Goal: Task Accomplishment & Management: Manage account settings

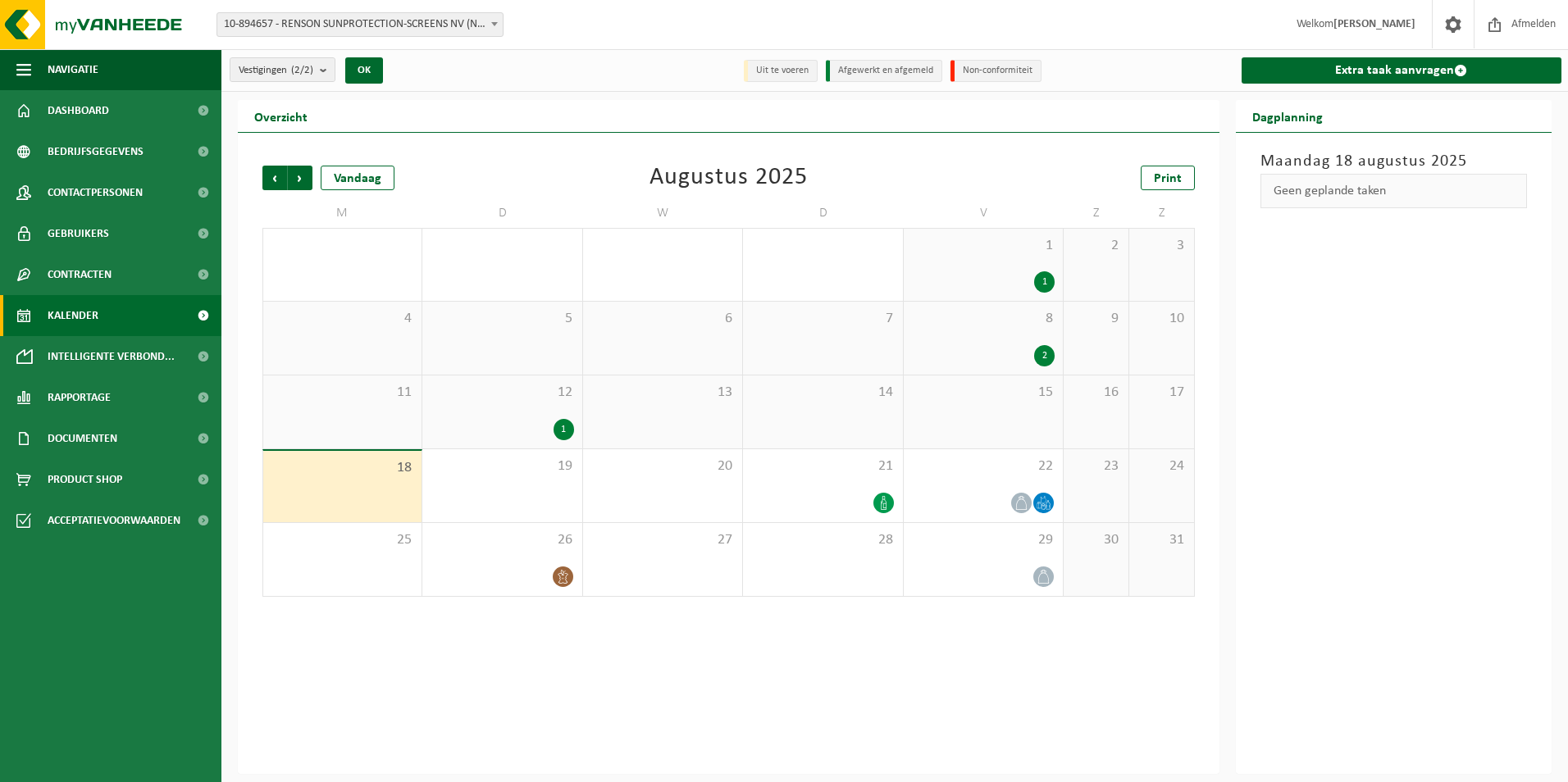
click at [838, 396] on span "14" at bounding box center [823, 393] width 142 height 18
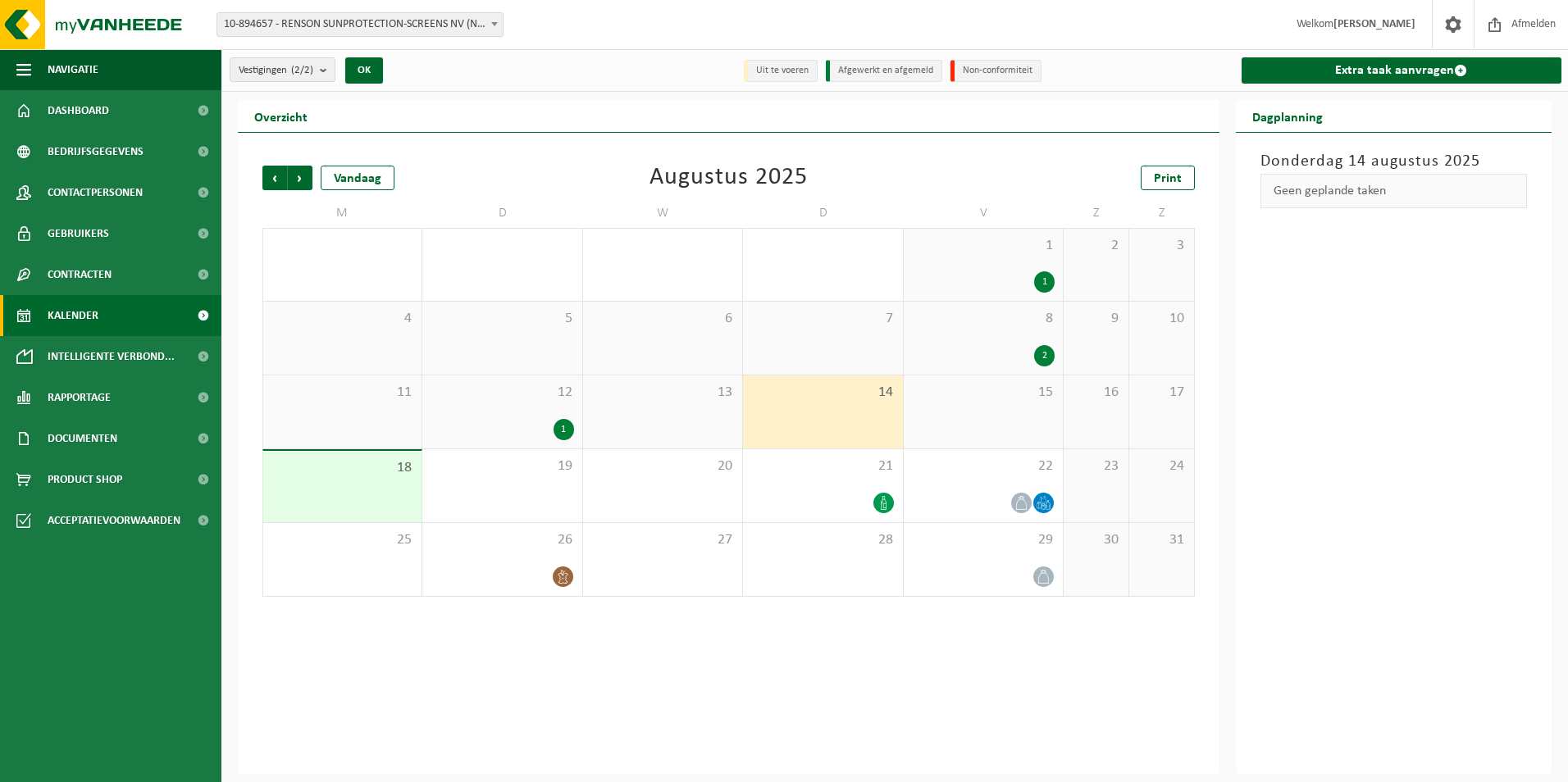
click at [818, 408] on div "14" at bounding box center [823, 412] width 159 height 73
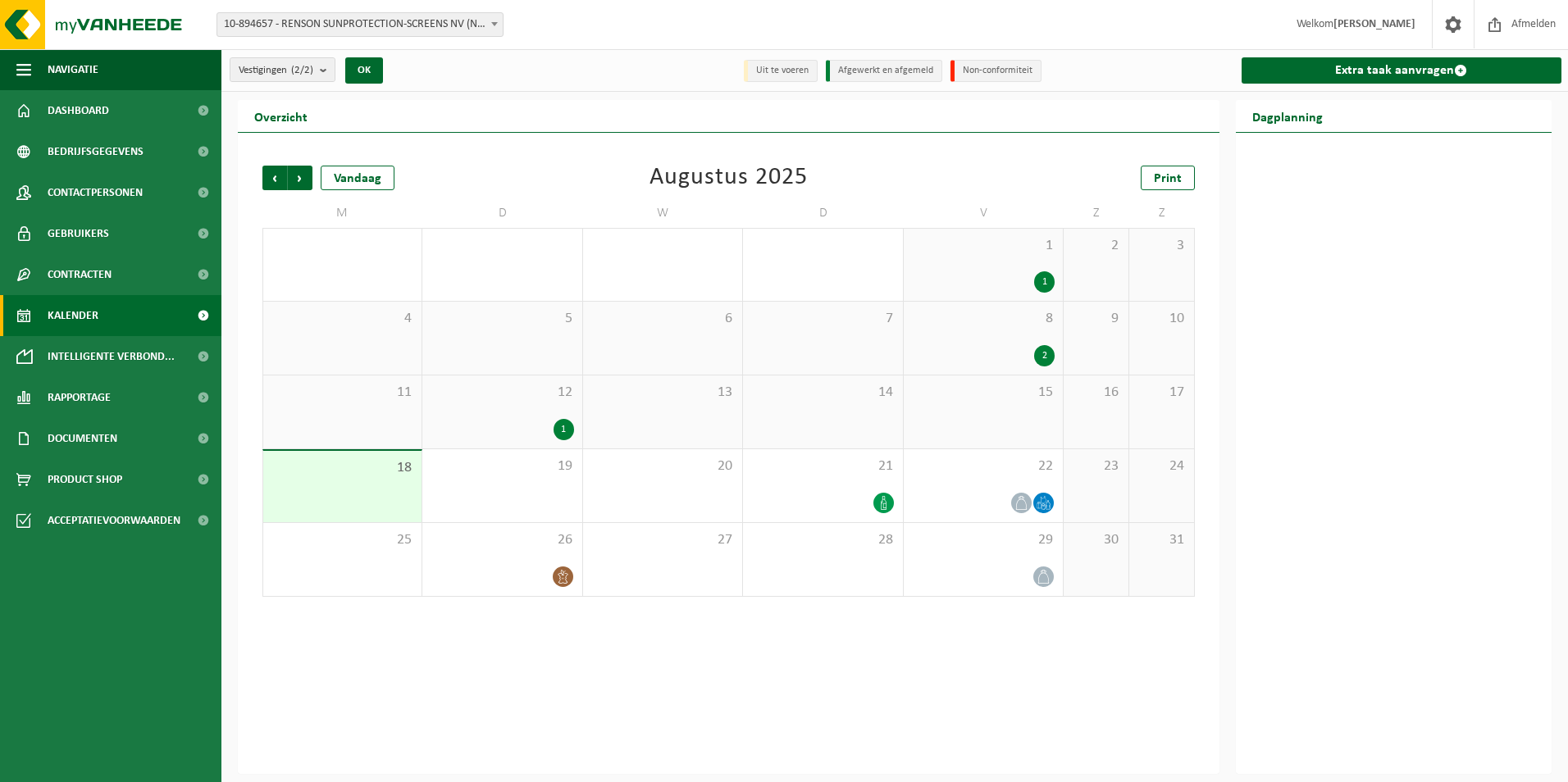
click at [852, 398] on span "14" at bounding box center [823, 393] width 142 height 18
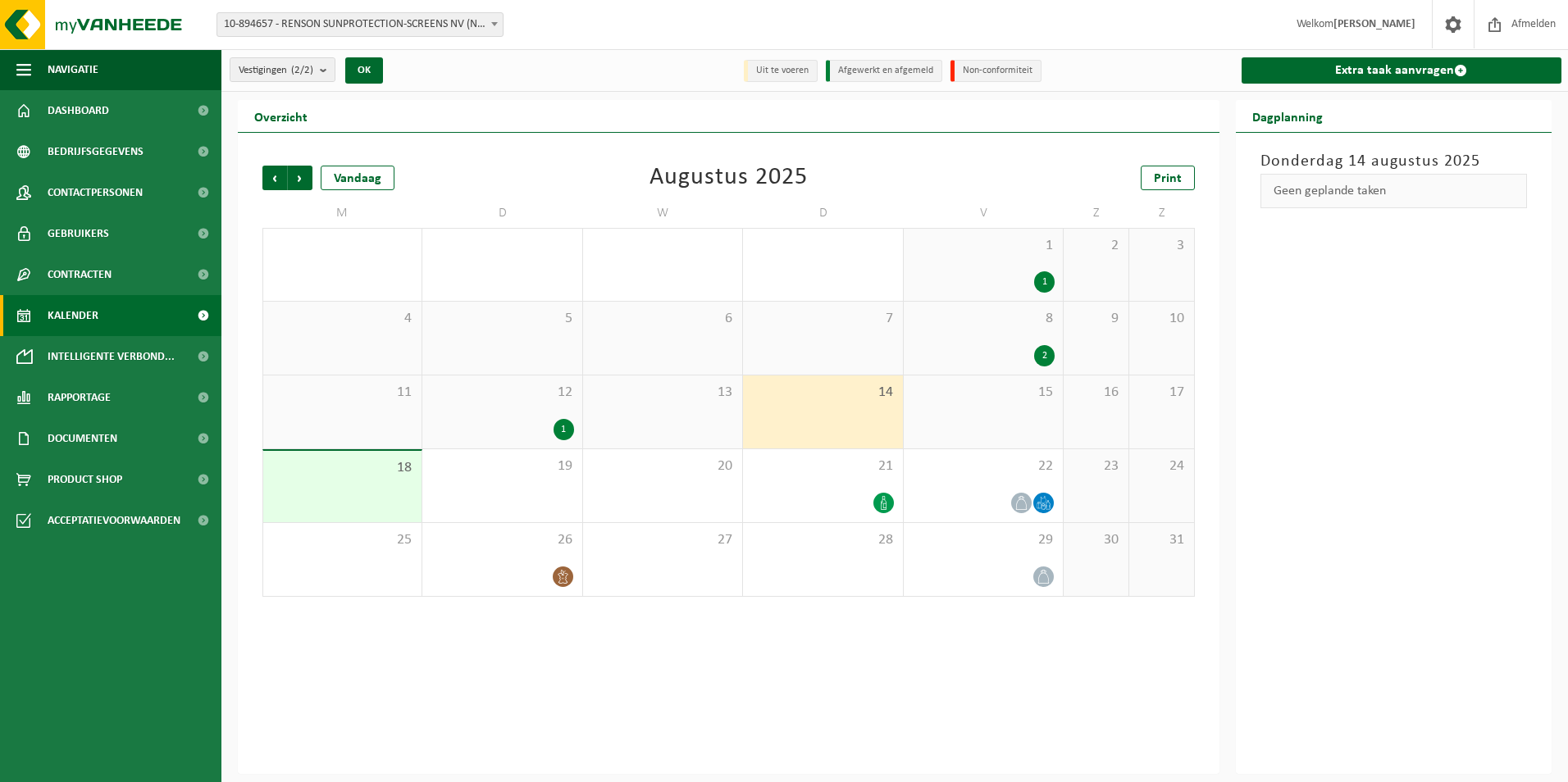
click at [873, 414] on div "14" at bounding box center [823, 412] width 159 height 73
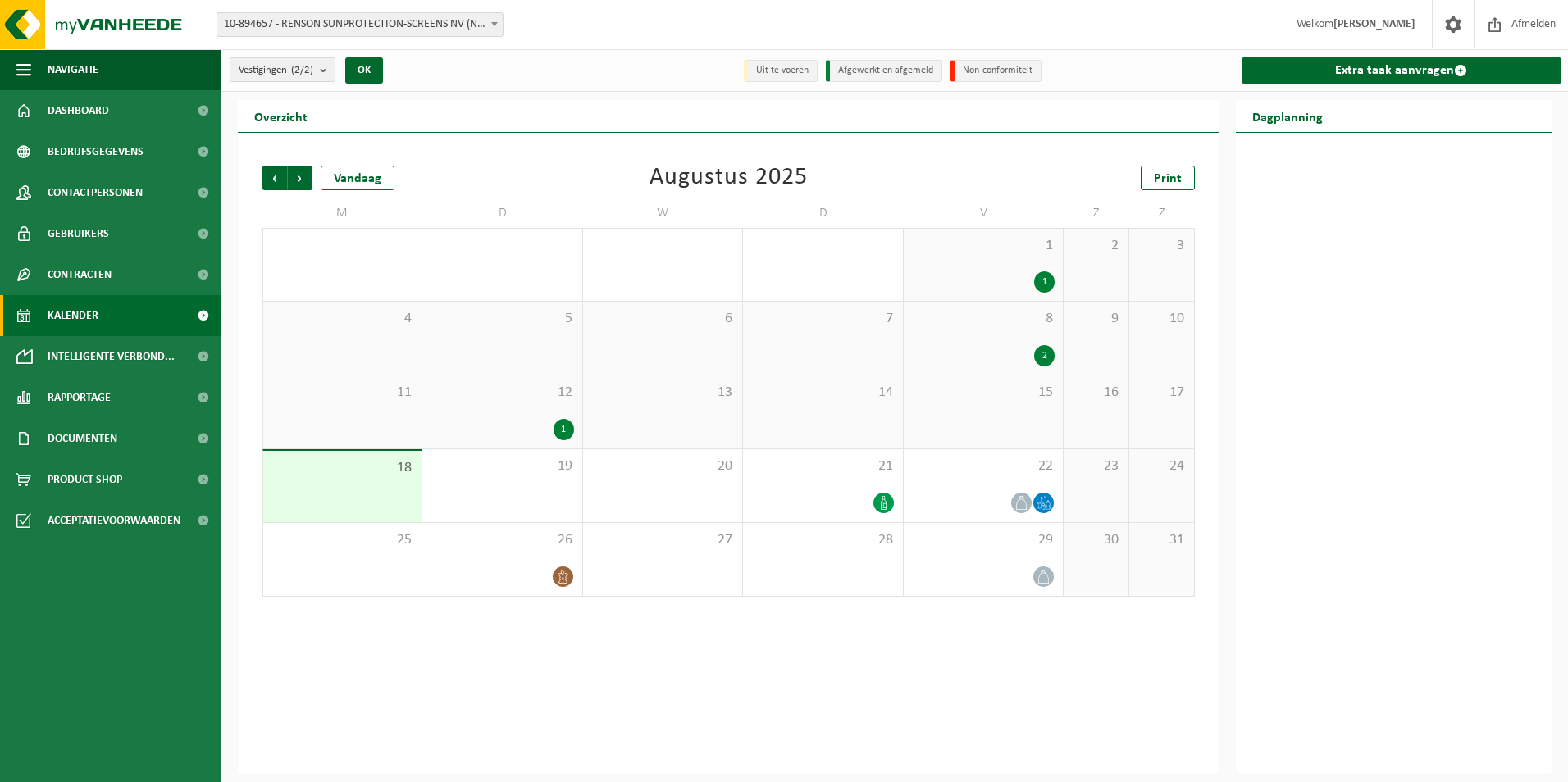
click at [439, 22] on span "10-894657 - RENSON SUNPROTECTION-SCREENS NV (NOA OUTDOOR LIVING) - WAREGEM" at bounding box center [360, 25] width 286 height 23
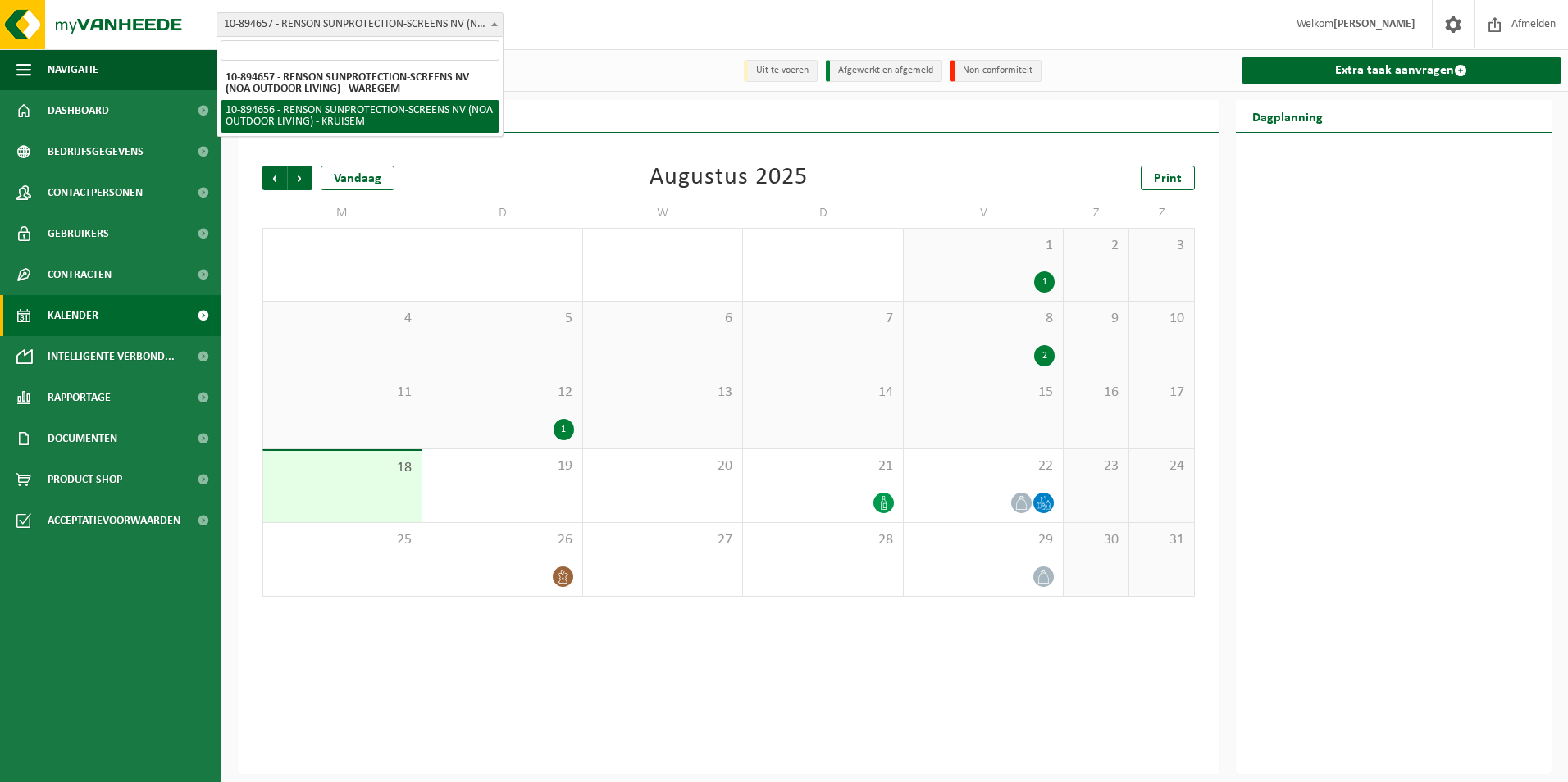
select select "117274"
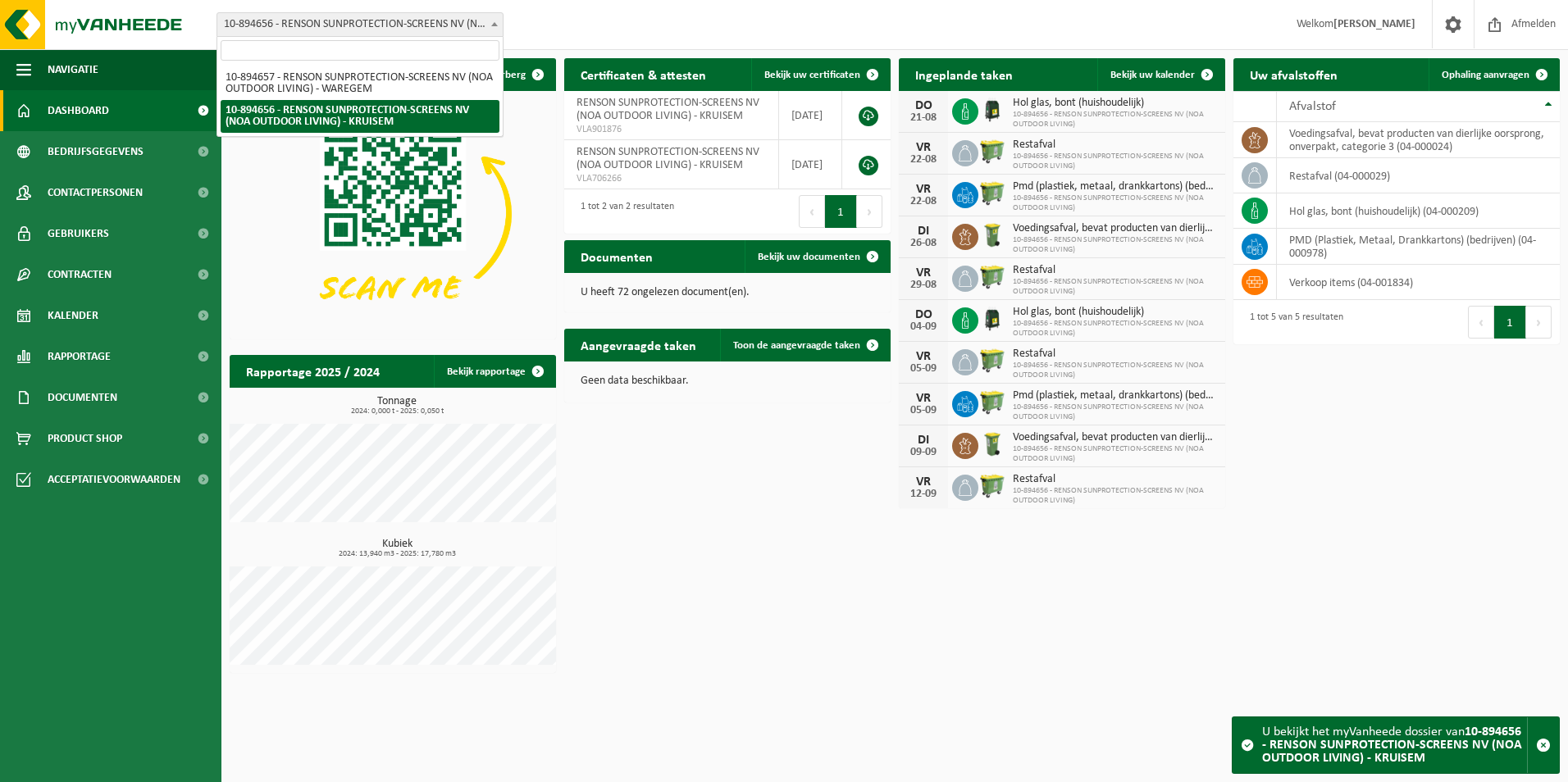
click at [487, 27] on span at bounding box center [495, 24] width 17 height 22
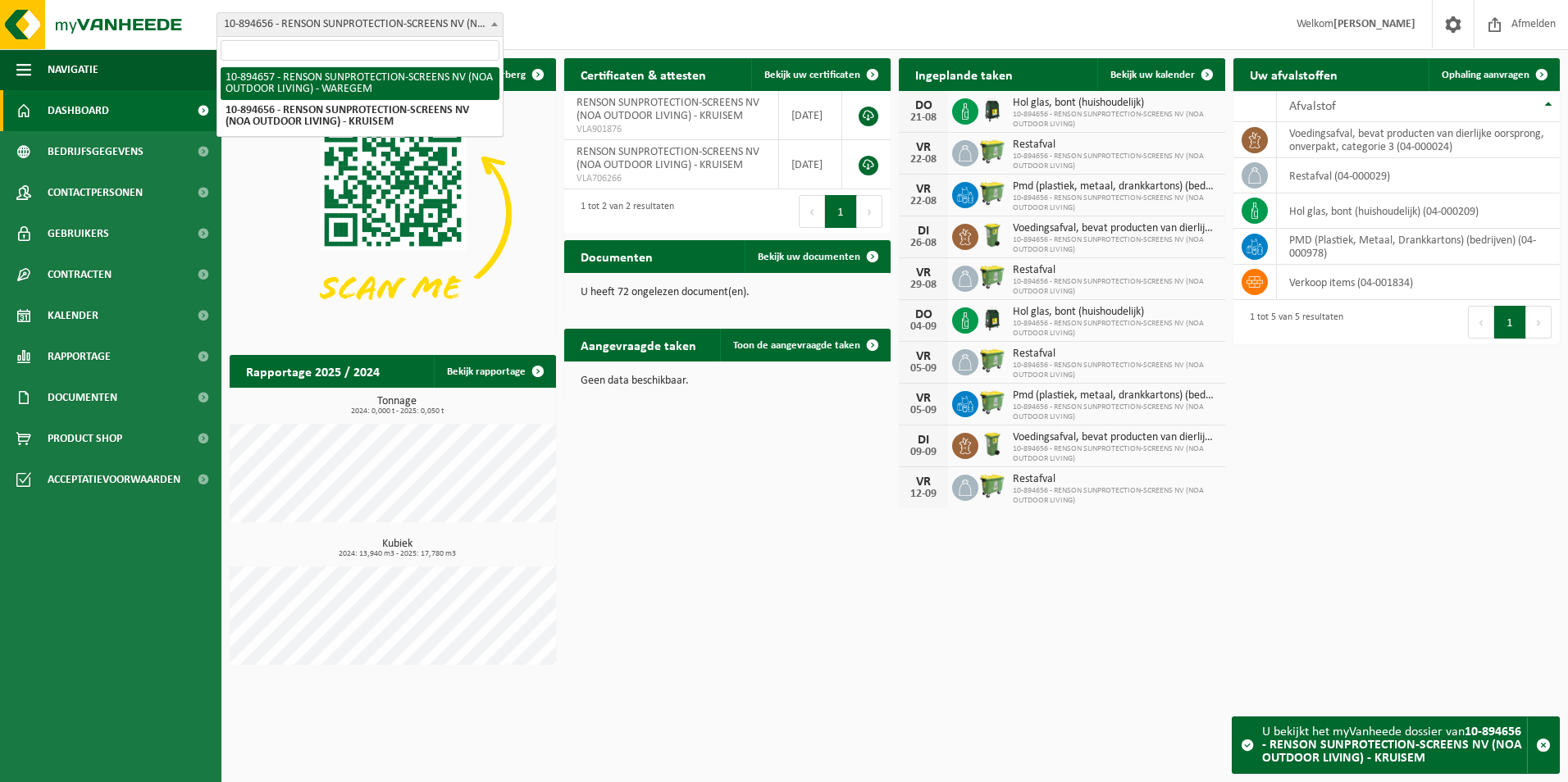
click at [457, 57] on input "search" at bounding box center [360, 50] width 279 height 21
select select "117275"
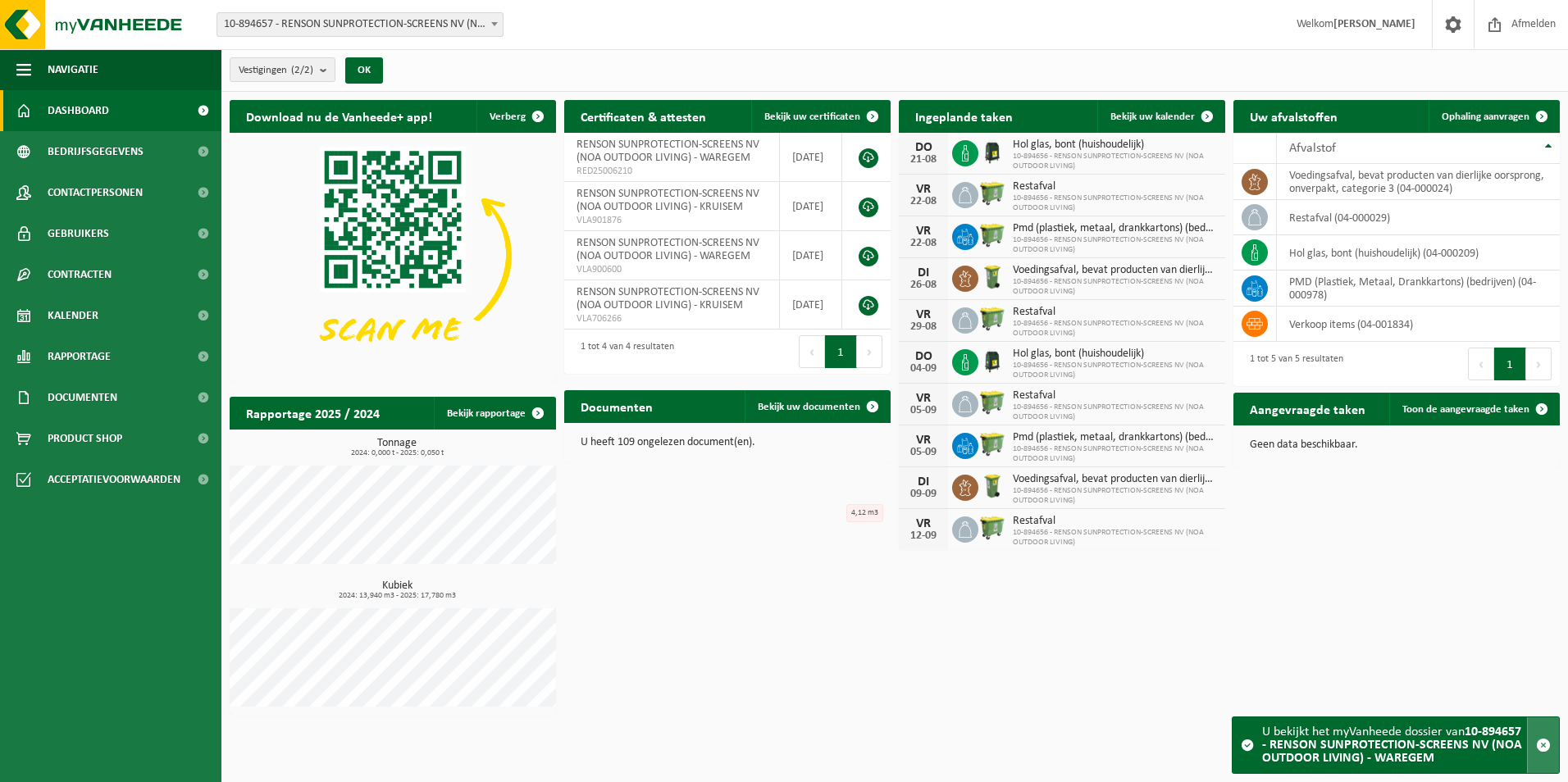
click at [1540, 743] on span "button" at bounding box center [1544, 746] width 15 height 15
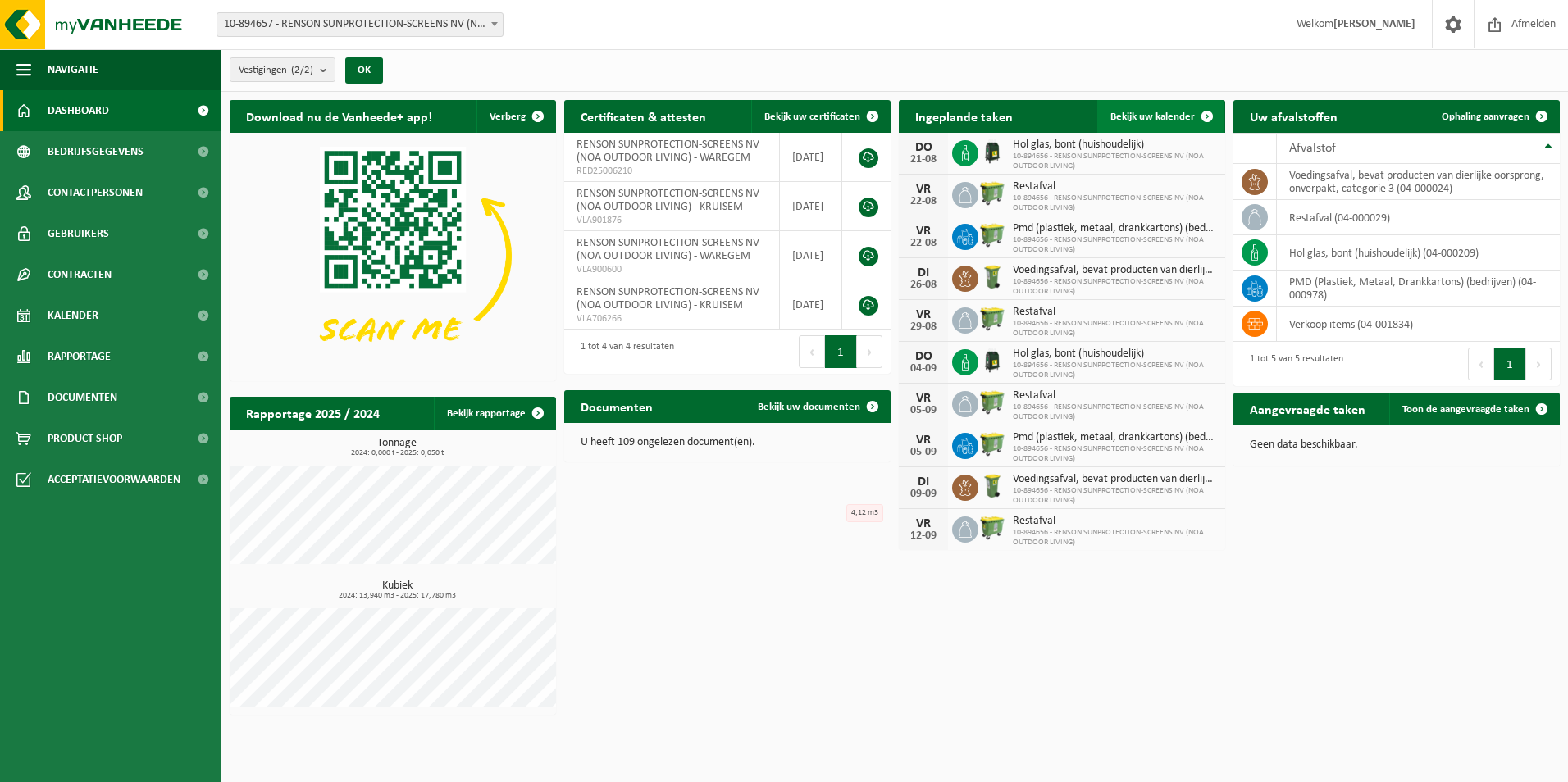
click at [1169, 117] on span "Bekijk uw kalender" at bounding box center [1153, 117] width 84 height 11
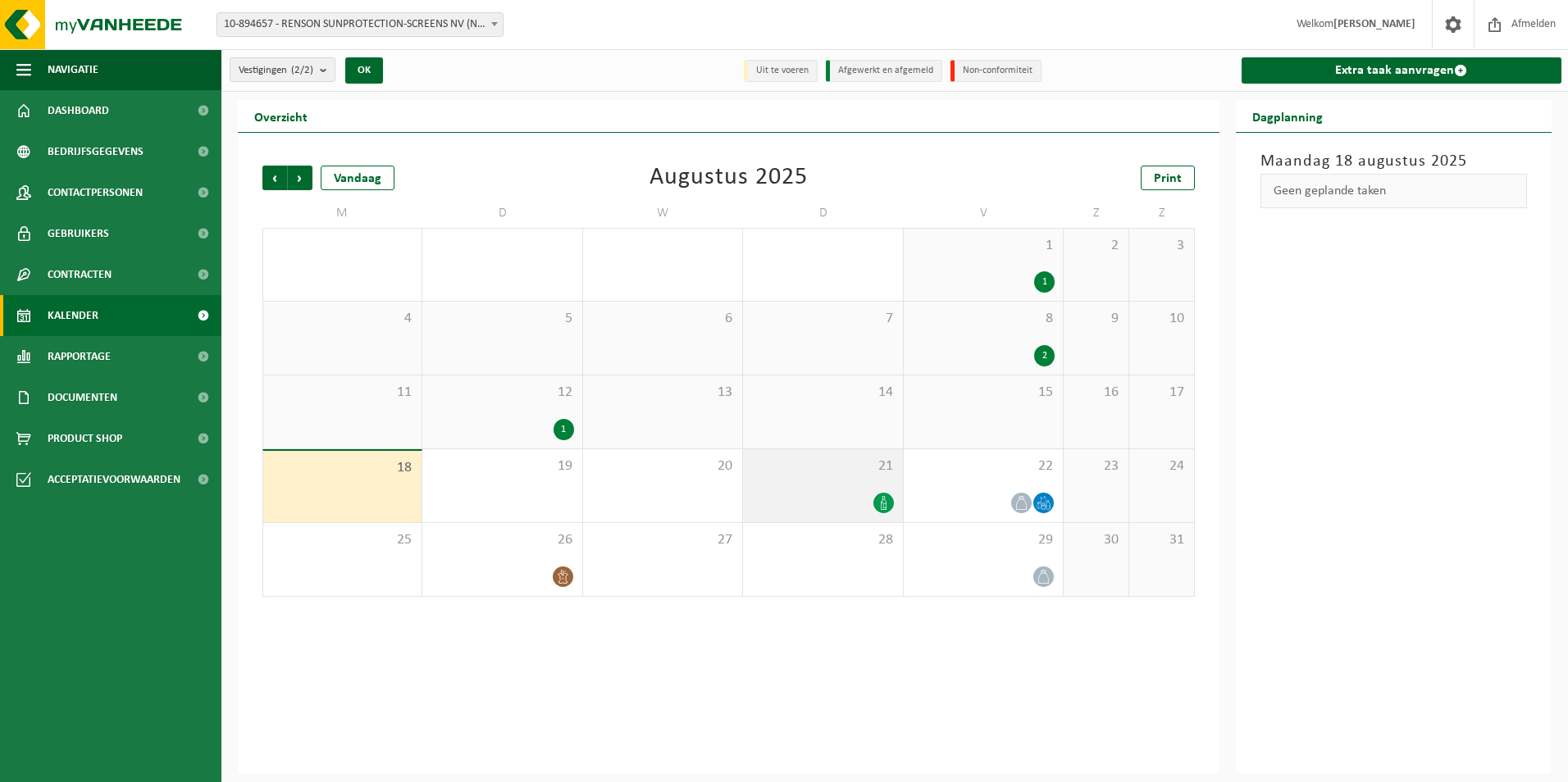
click at [883, 501] on icon at bounding box center [883, 502] width 14 height 14
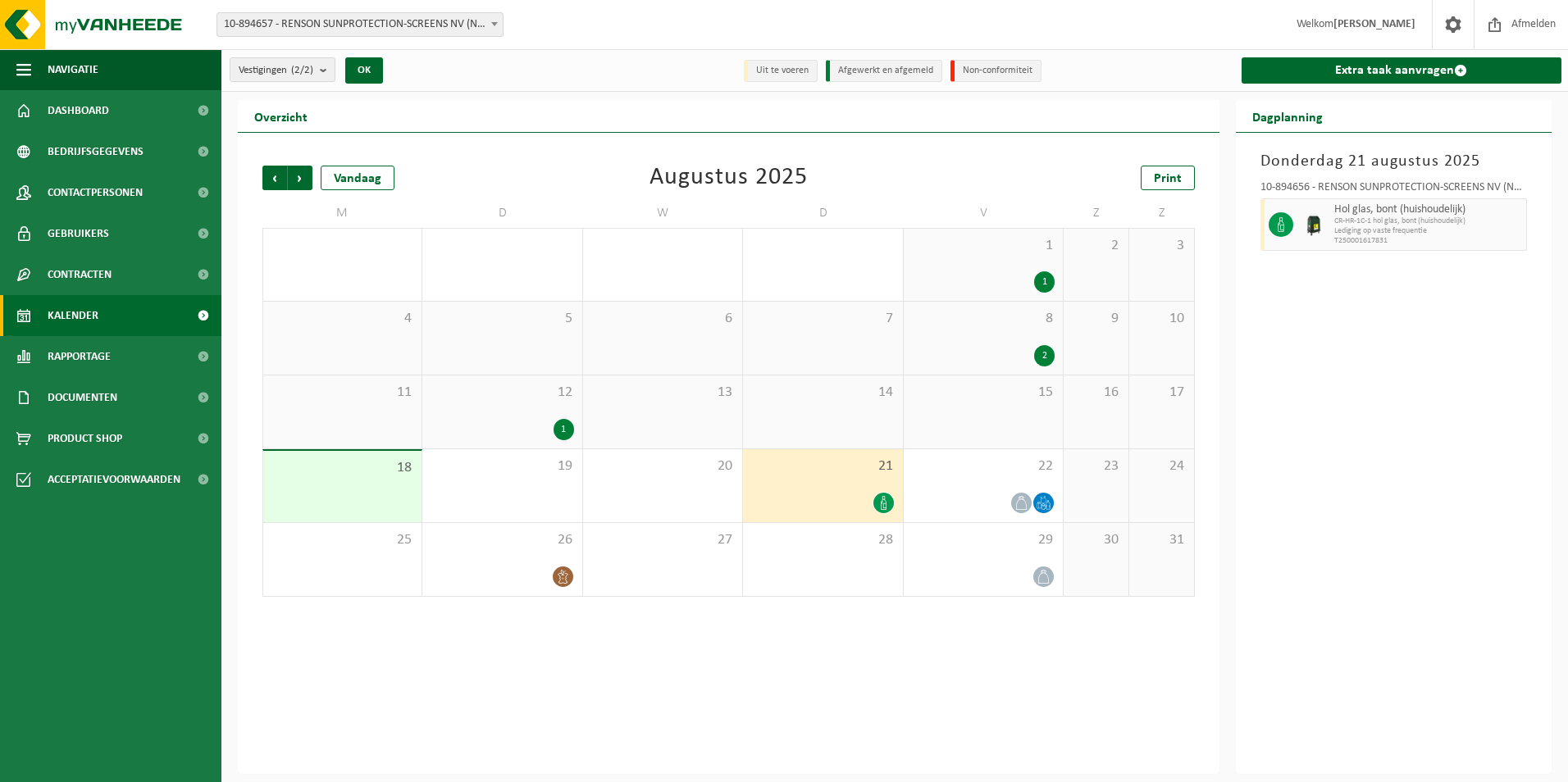
click at [883, 501] on icon at bounding box center [883, 502] width 14 height 14
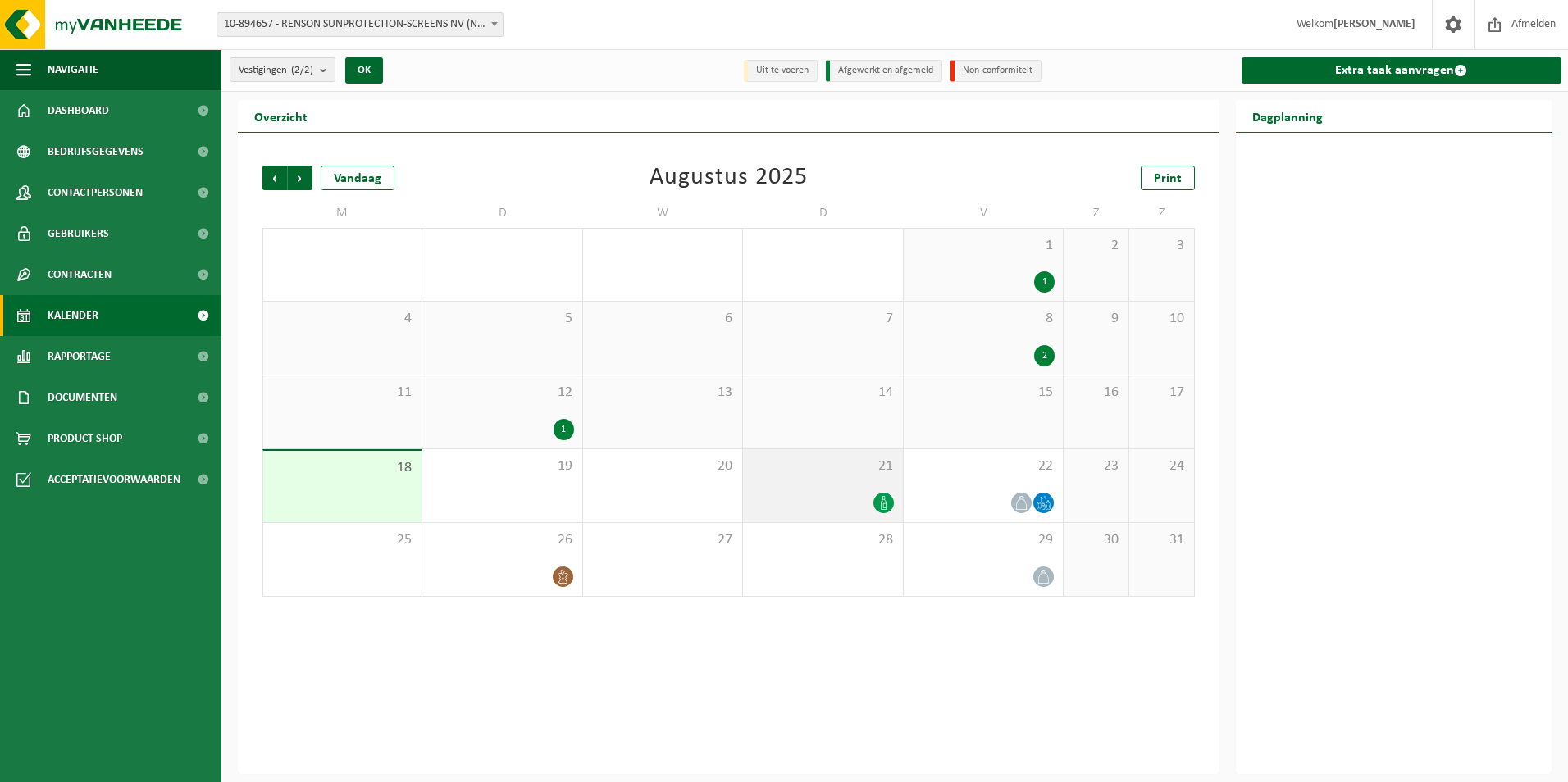
click at [869, 473] on span "21" at bounding box center [823, 467] width 142 height 18
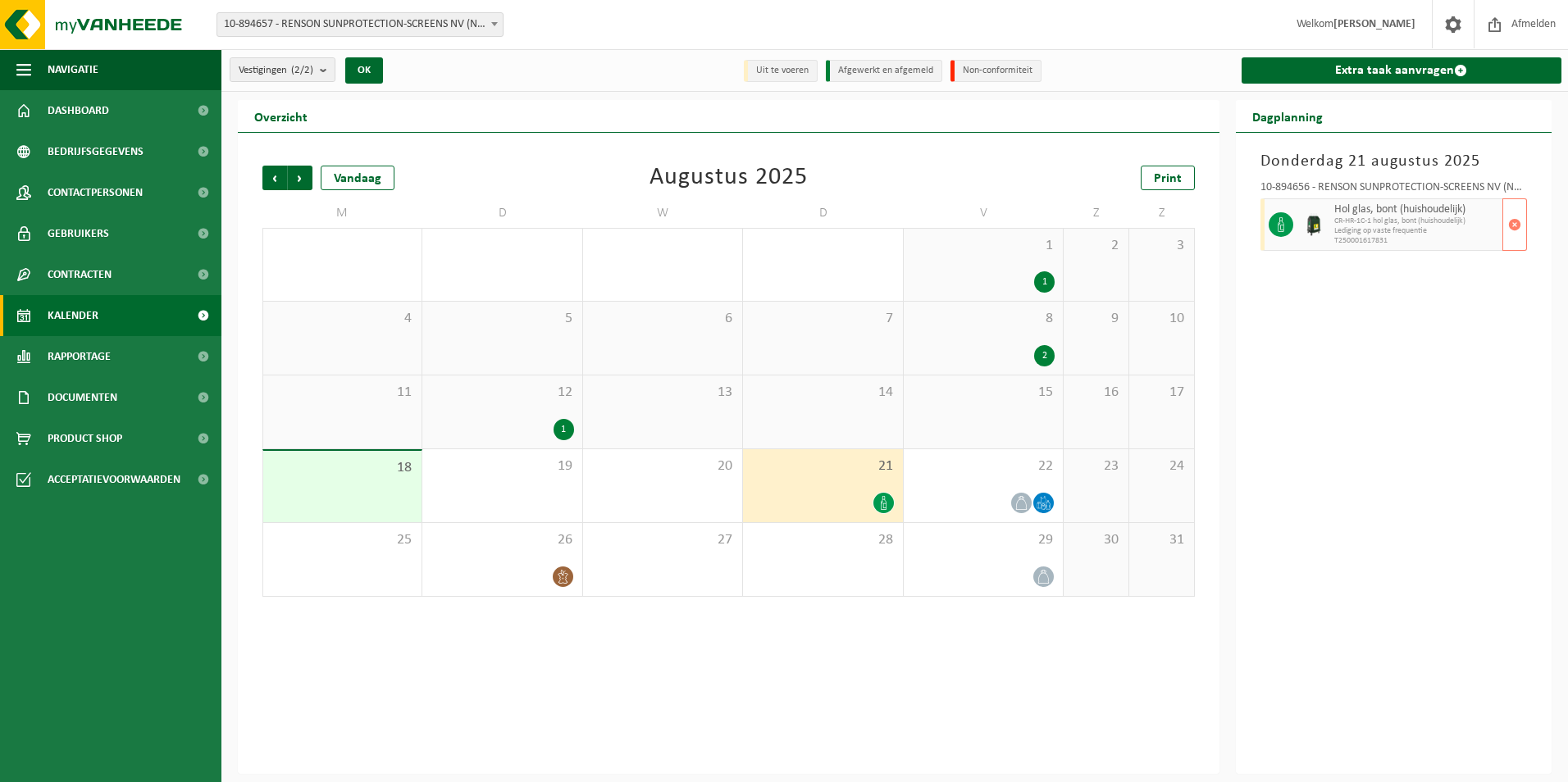
click at [1392, 213] on span "Hol glas, bont (huishoudelijk)" at bounding box center [1416, 210] width 165 height 13
click at [1511, 228] on span "button" at bounding box center [1515, 225] width 13 height 33
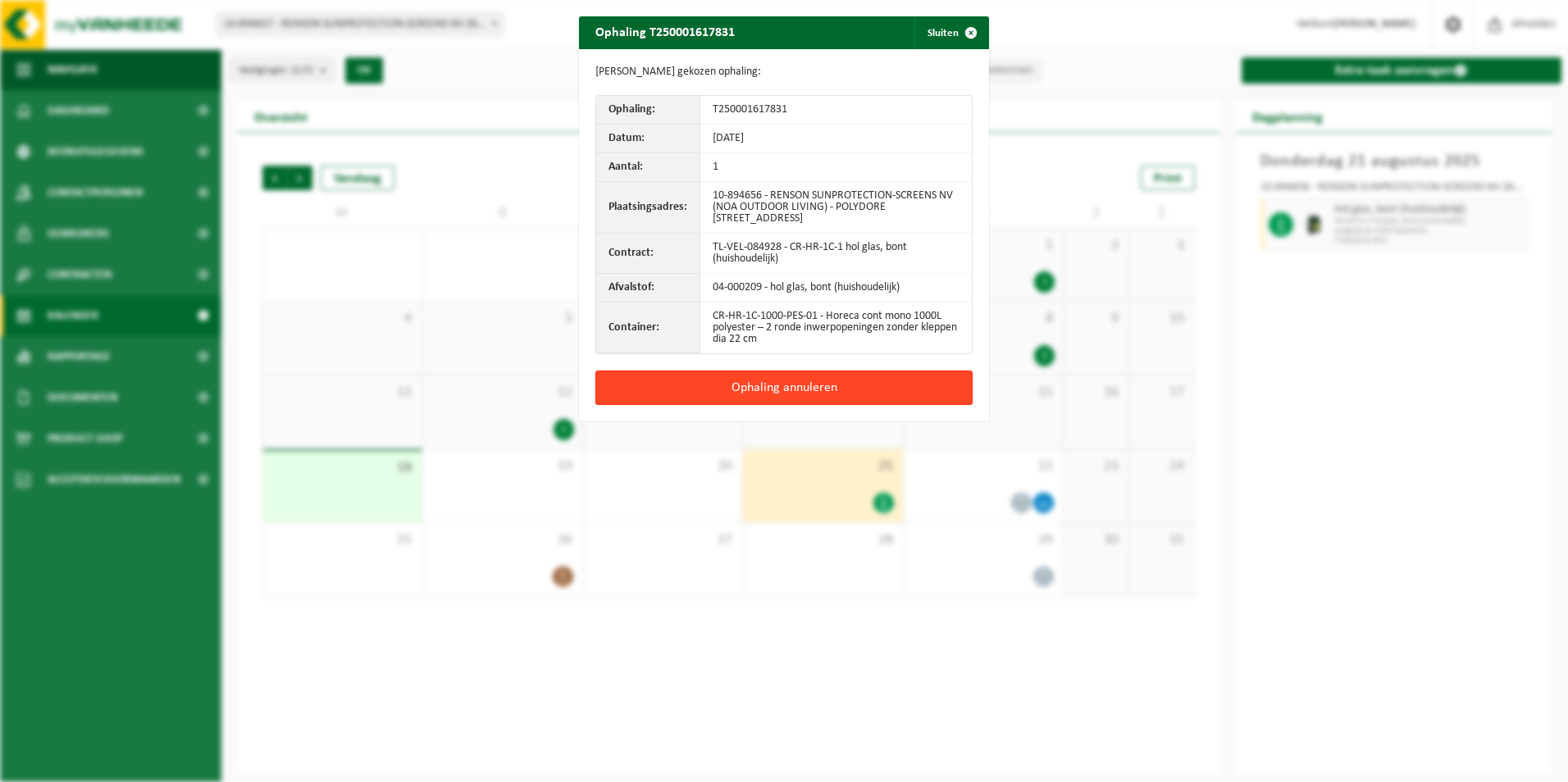
click at [848, 381] on button "Ophaling annuleren" at bounding box center [784, 388] width 378 height 35
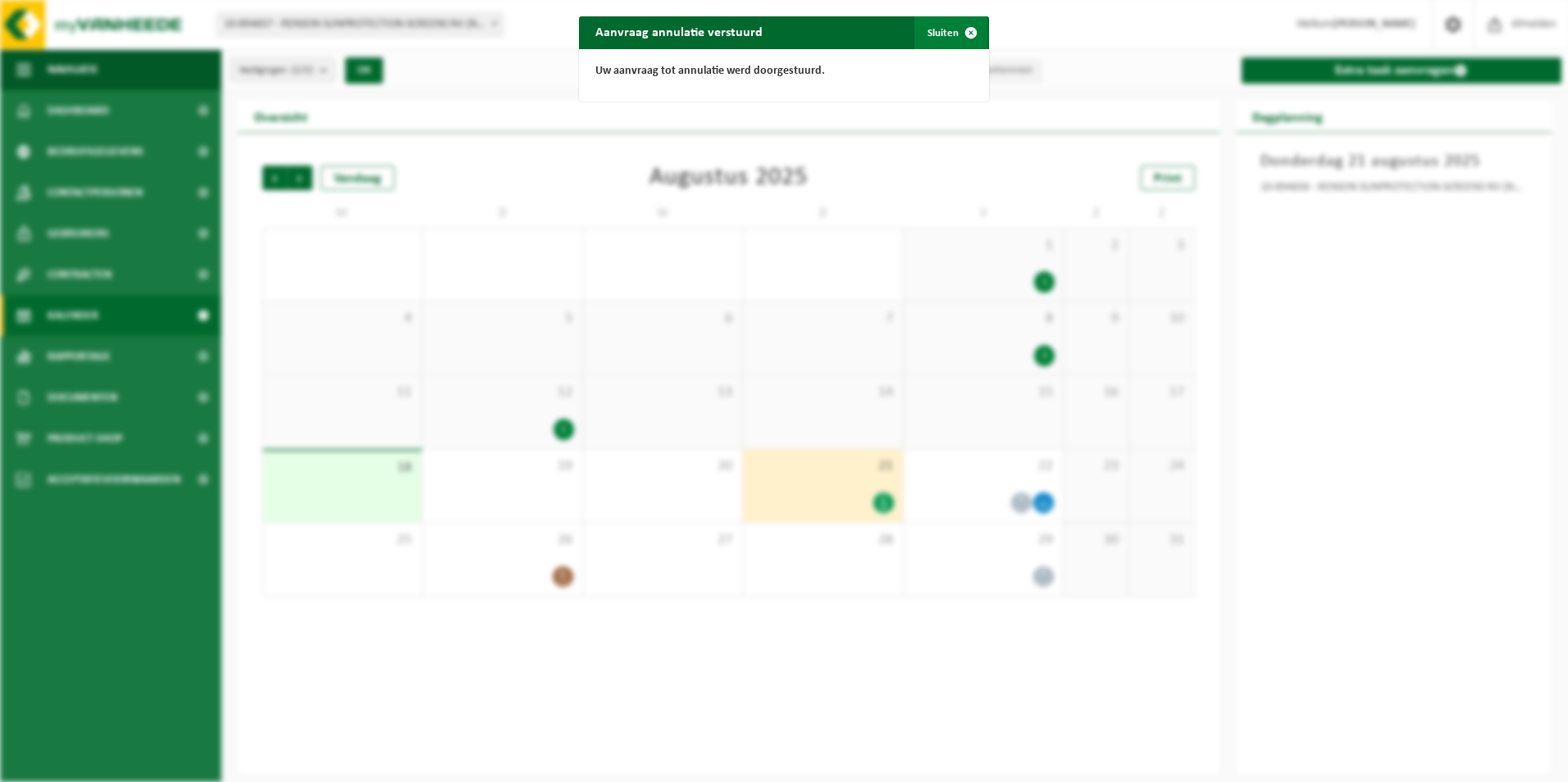
click at [974, 36] on span "button" at bounding box center [971, 33] width 33 height 33
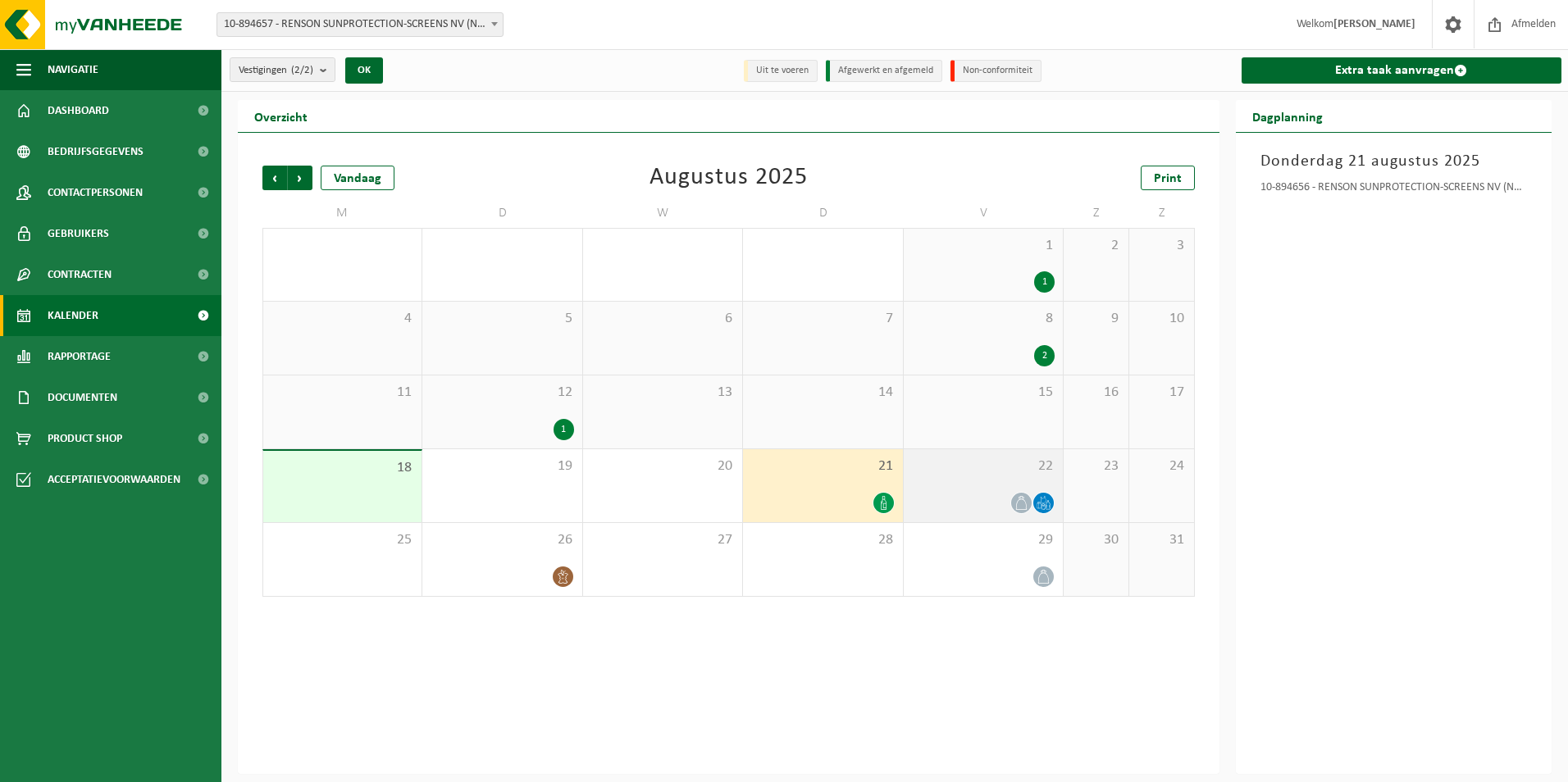
click at [1030, 481] on div "22" at bounding box center [984, 486] width 159 height 73
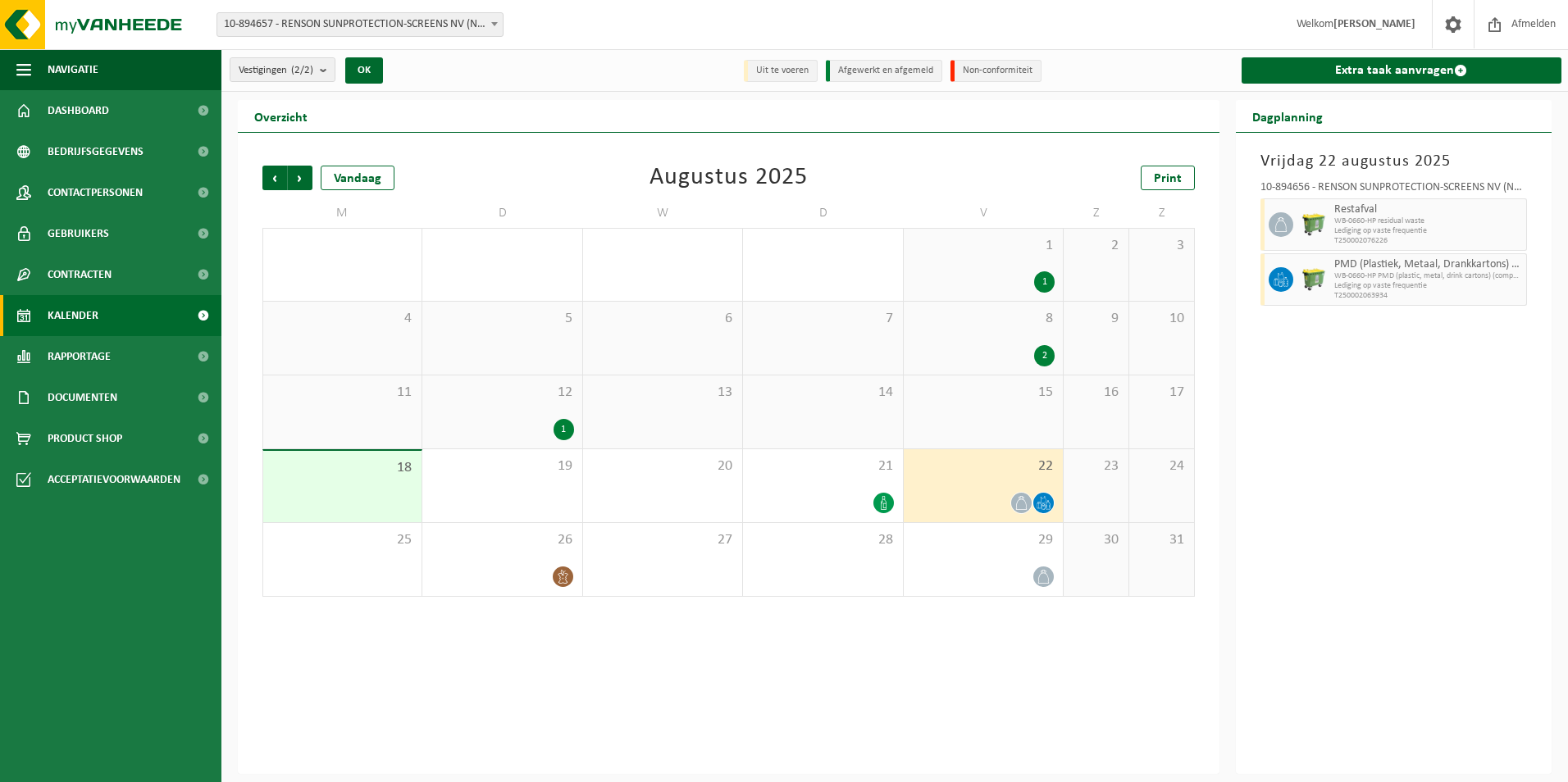
click at [1115, 655] on div "Vorige Volgende Vandaag Augustus 2025 Print M D W D V Z Z 28 29 1 30 31 1 1 2 3…" at bounding box center [729, 453] width 982 height 641
click at [305, 172] on span "Volgende" at bounding box center [301, 178] width 25 height 25
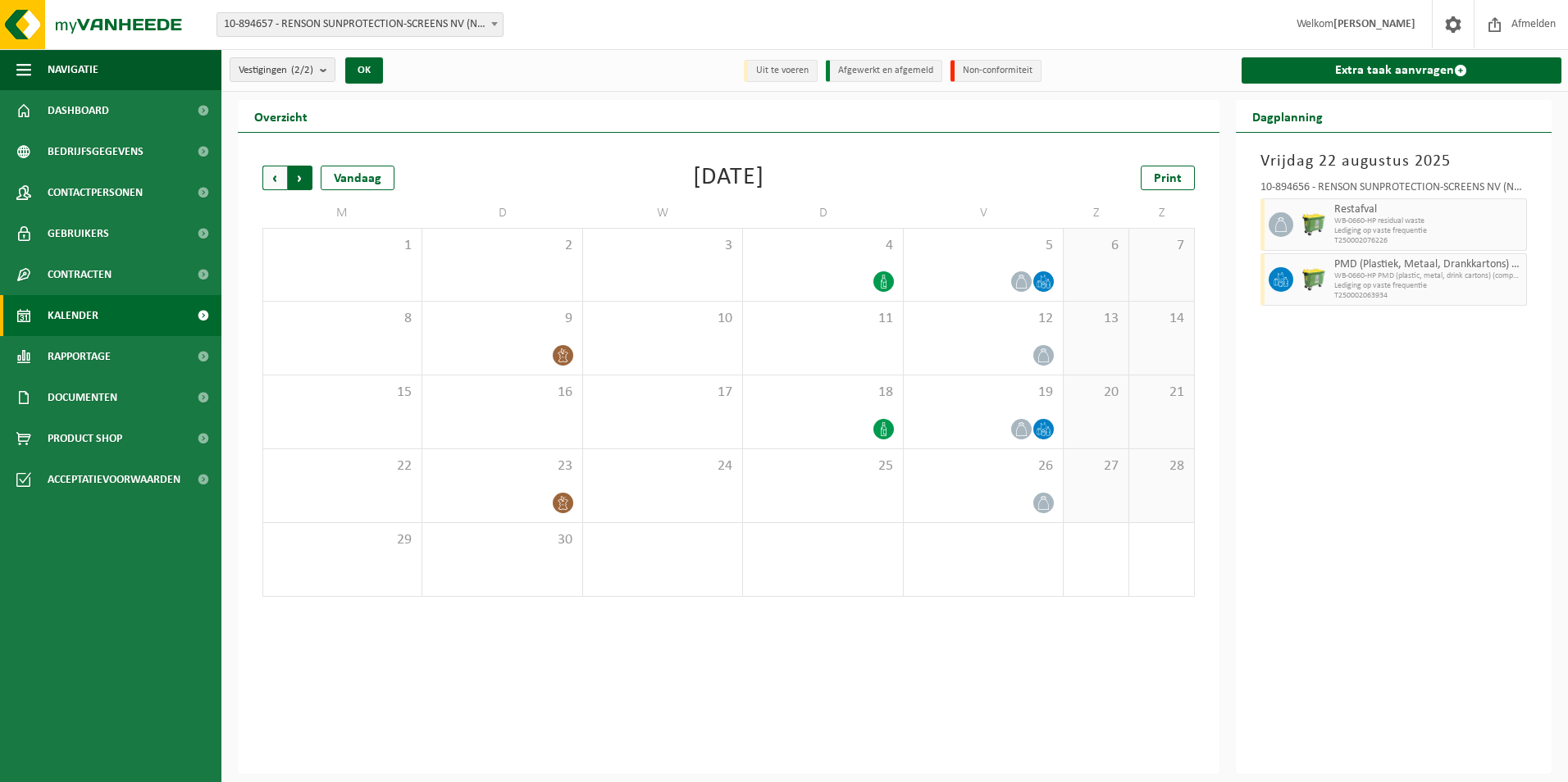
click at [282, 177] on span "Vorige" at bounding box center [275, 178] width 25 height 25
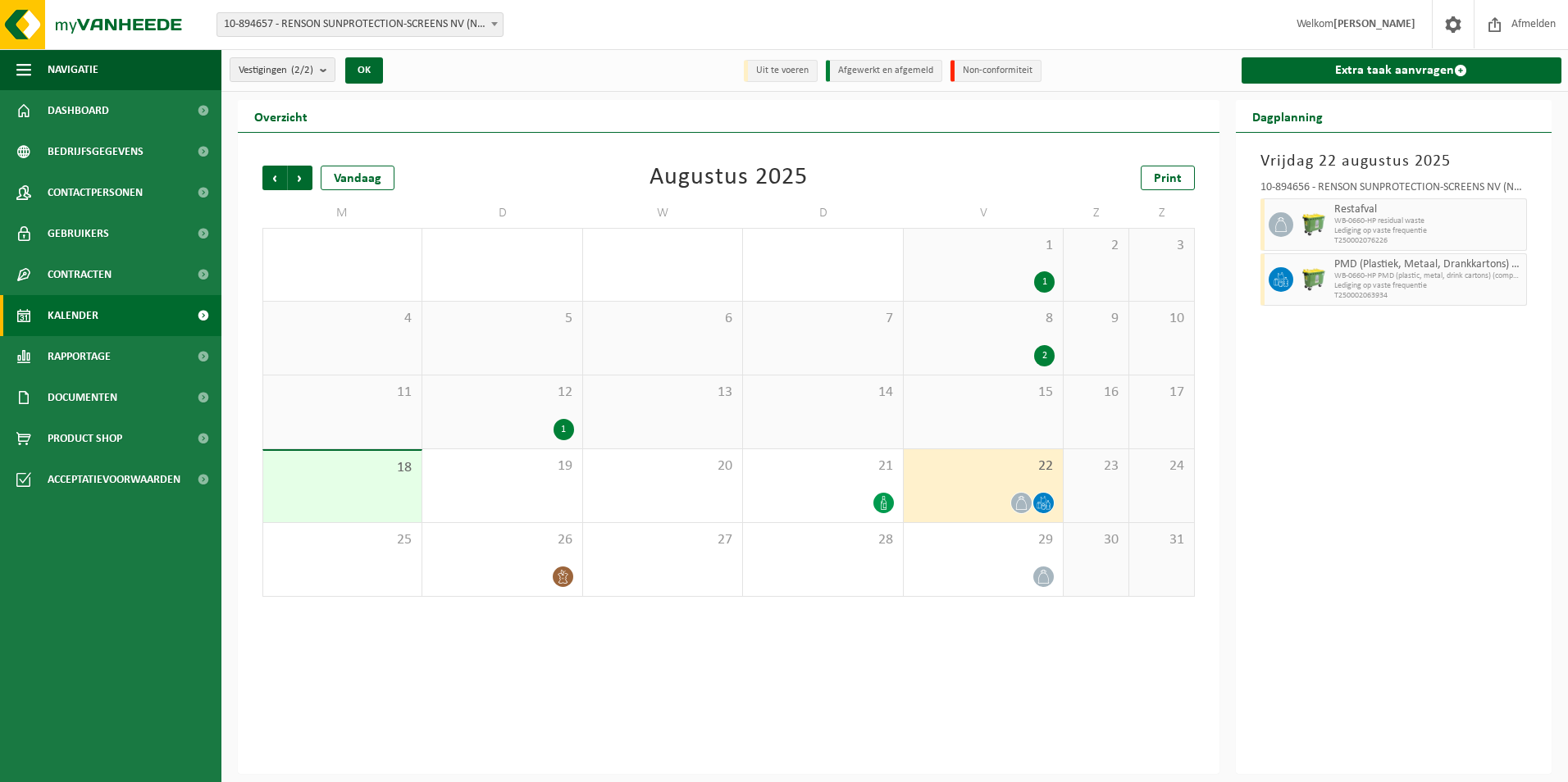
click at [956, 689] on div "Vorige Volgende Vandaag Augustus 2025 Print M D W D V Z Z 28 29 1 30 31 1 1 2 3…" at bounding box center [729, 453] width 982 height 641
click at [844, 492] on div at bounding box center [823, 502] width 142 height 22
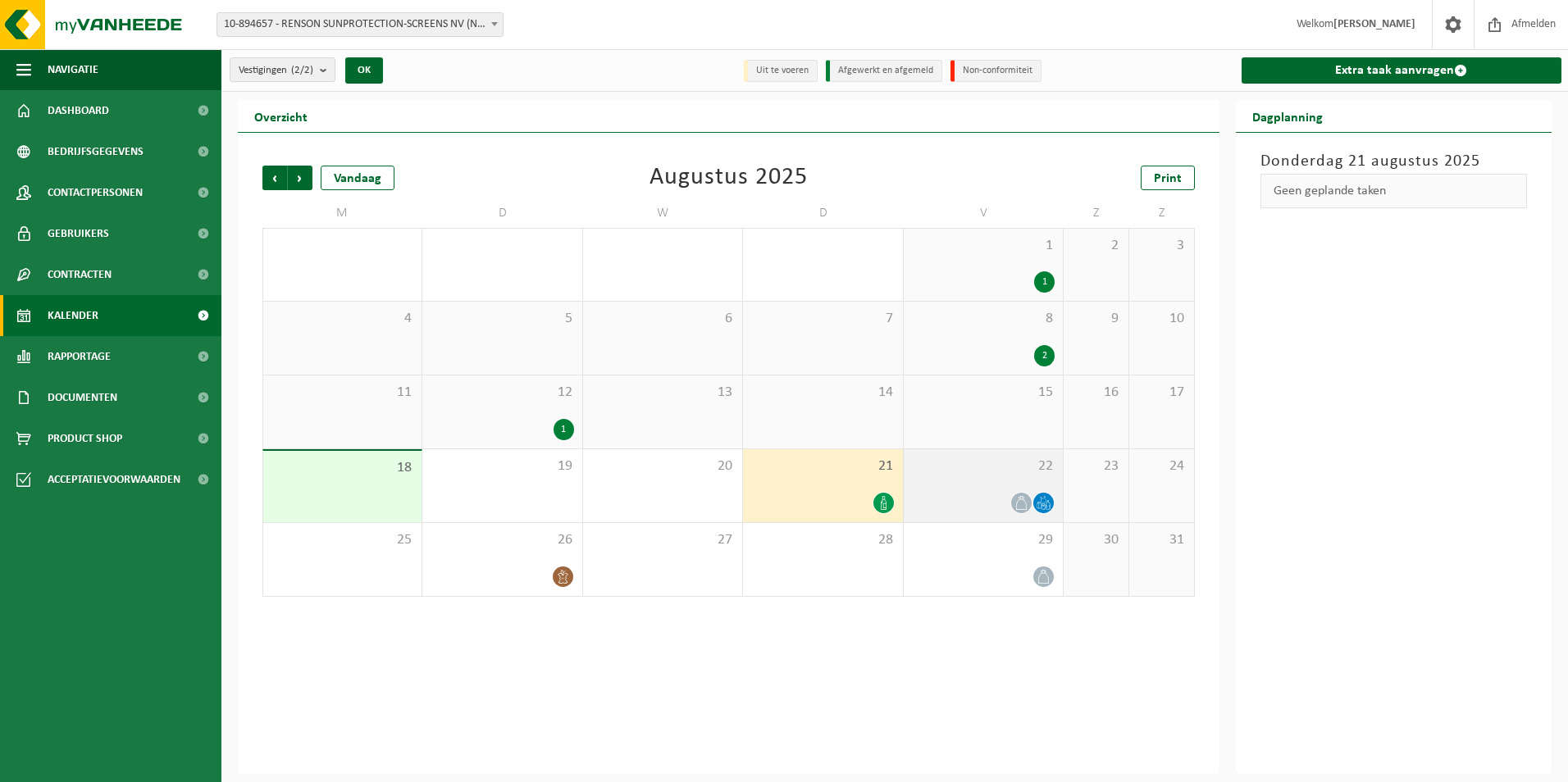
click at [950, 477] on div "22" at bounding box center [984, 486] width 159 height 73
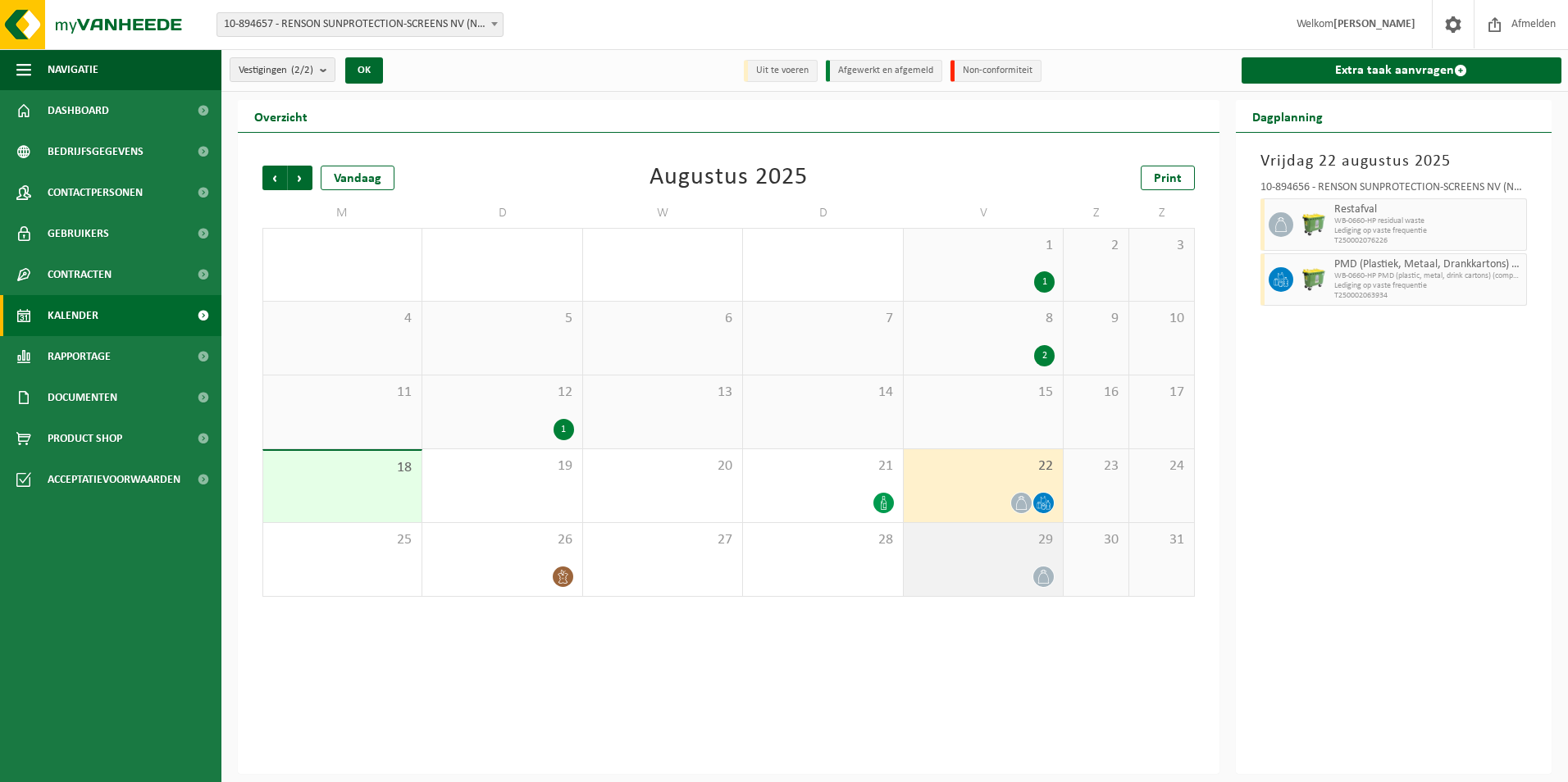
click at [1011, 561] on div "29" at bounding box center [984, 559] width 159 height 73
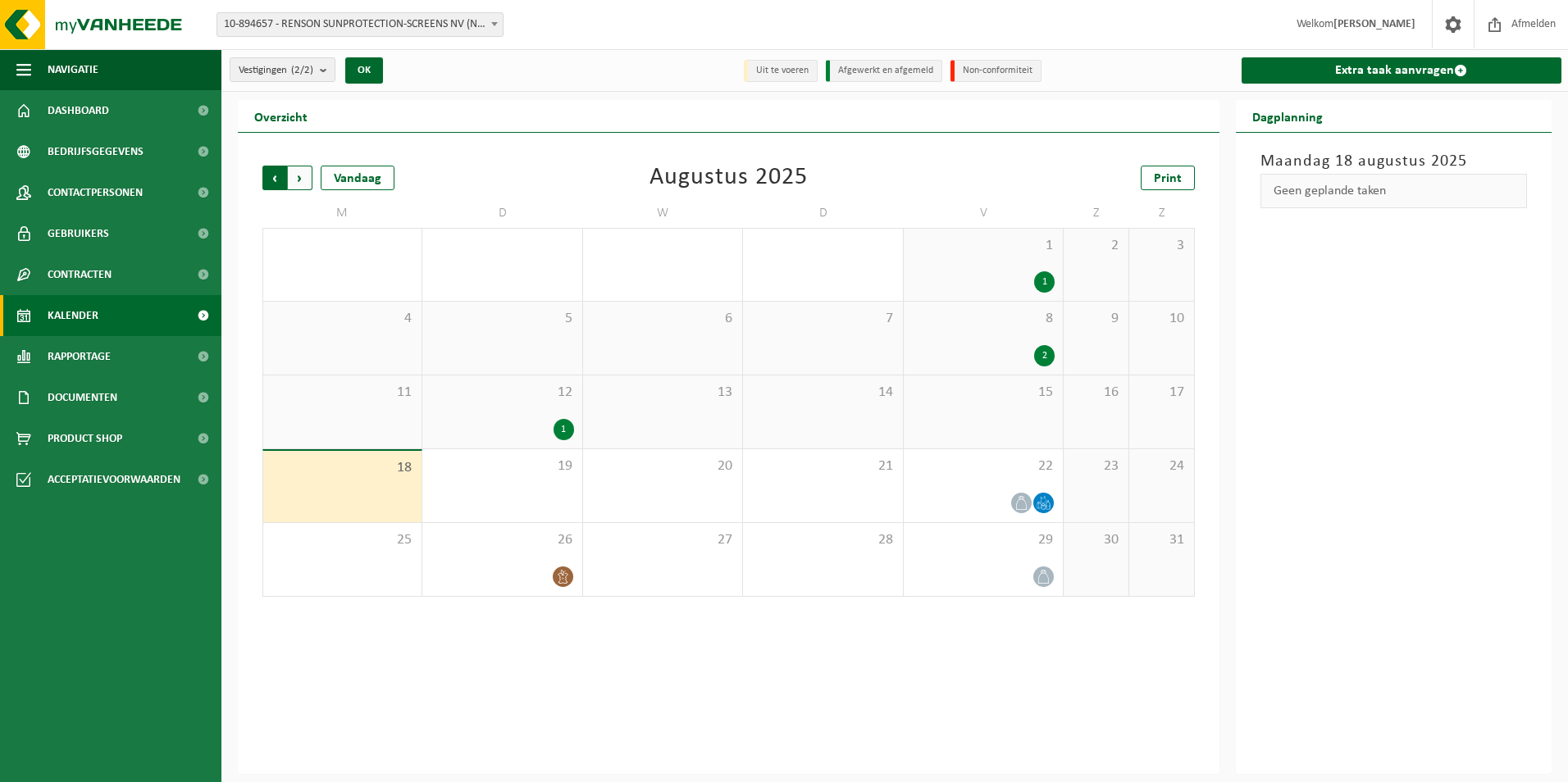
click at [311, 173] on span "Volgende" at bounding box center [301, 178] width 25 height 25
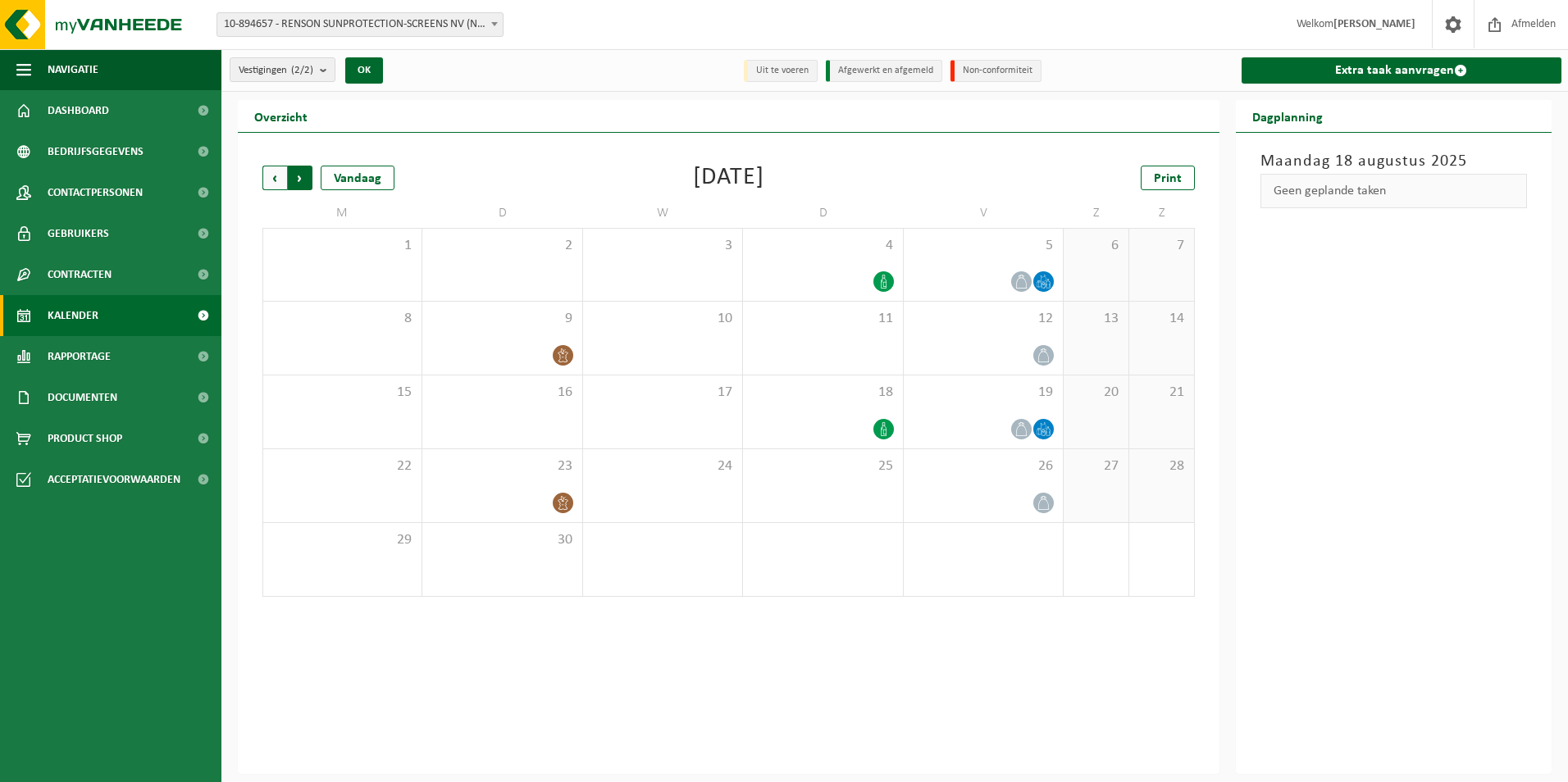
click at [267, 177] on span "Vorige" at bounding box center [275, 178] width 25 height 25
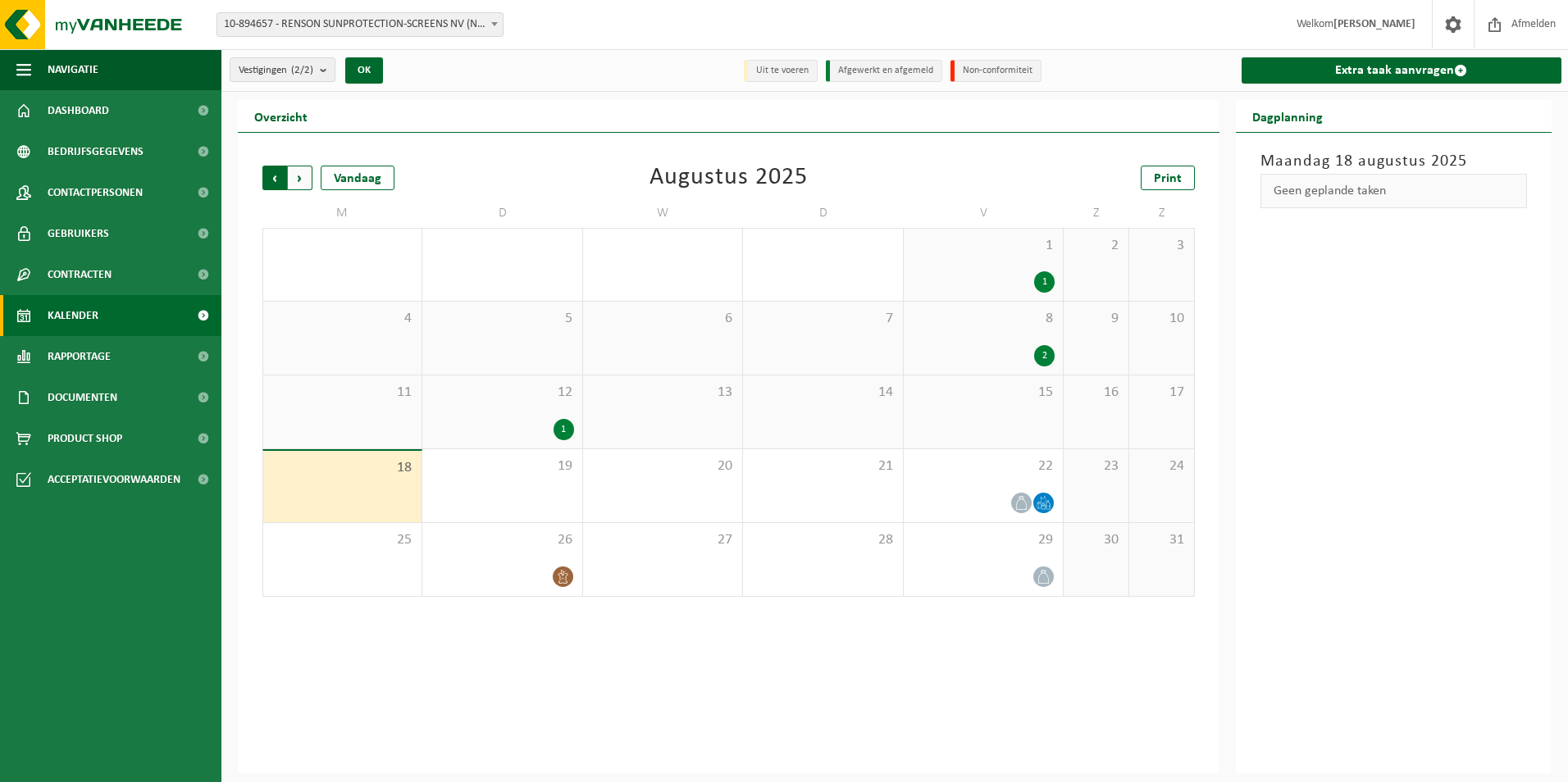
click at [299, 172] on span "Volgende" at bounding box center [301, 178] width 25 height 25
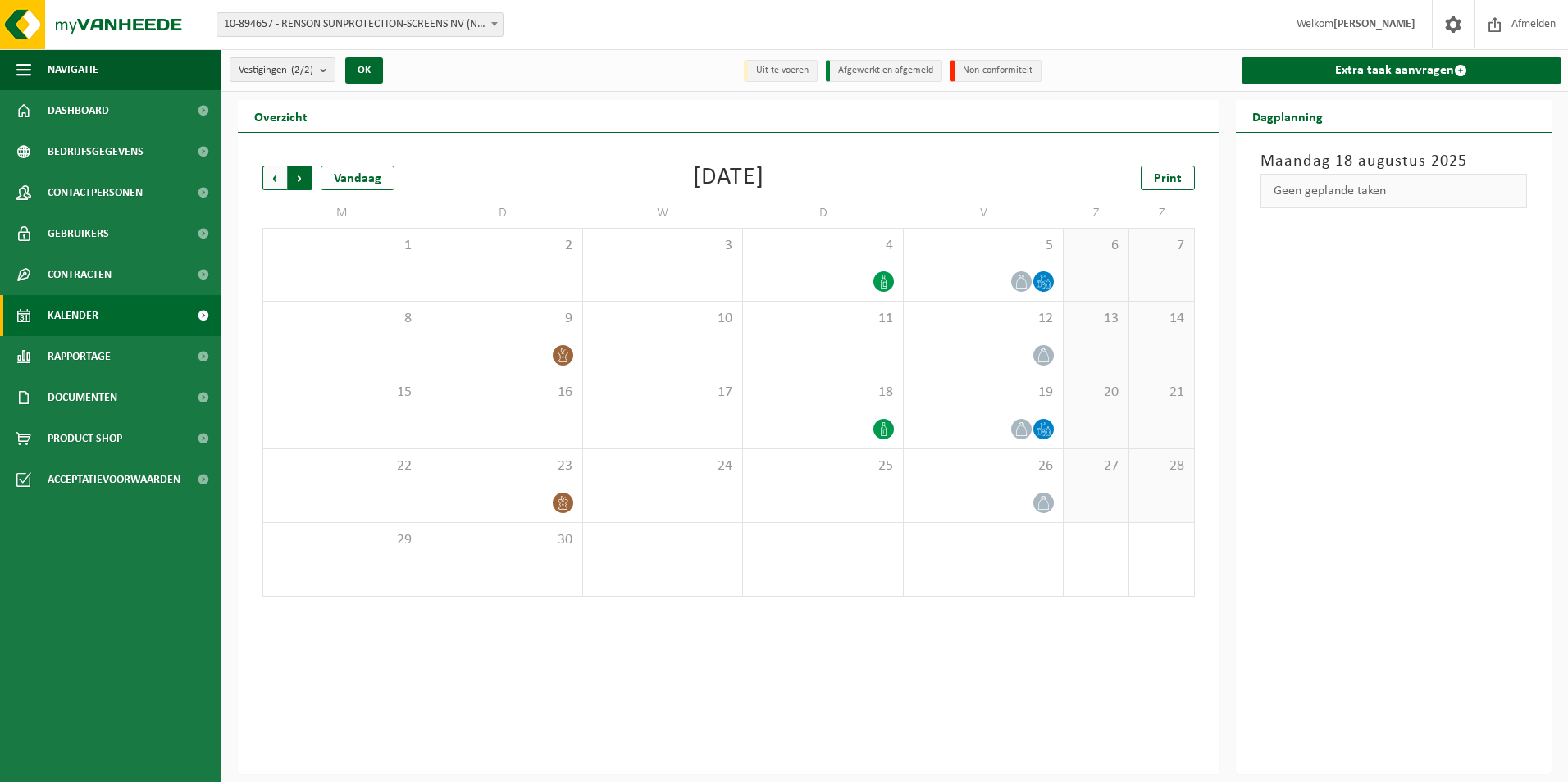
click at [278, 172] on span "Vorige" at bounding box center [275, 178] width 25 height 25
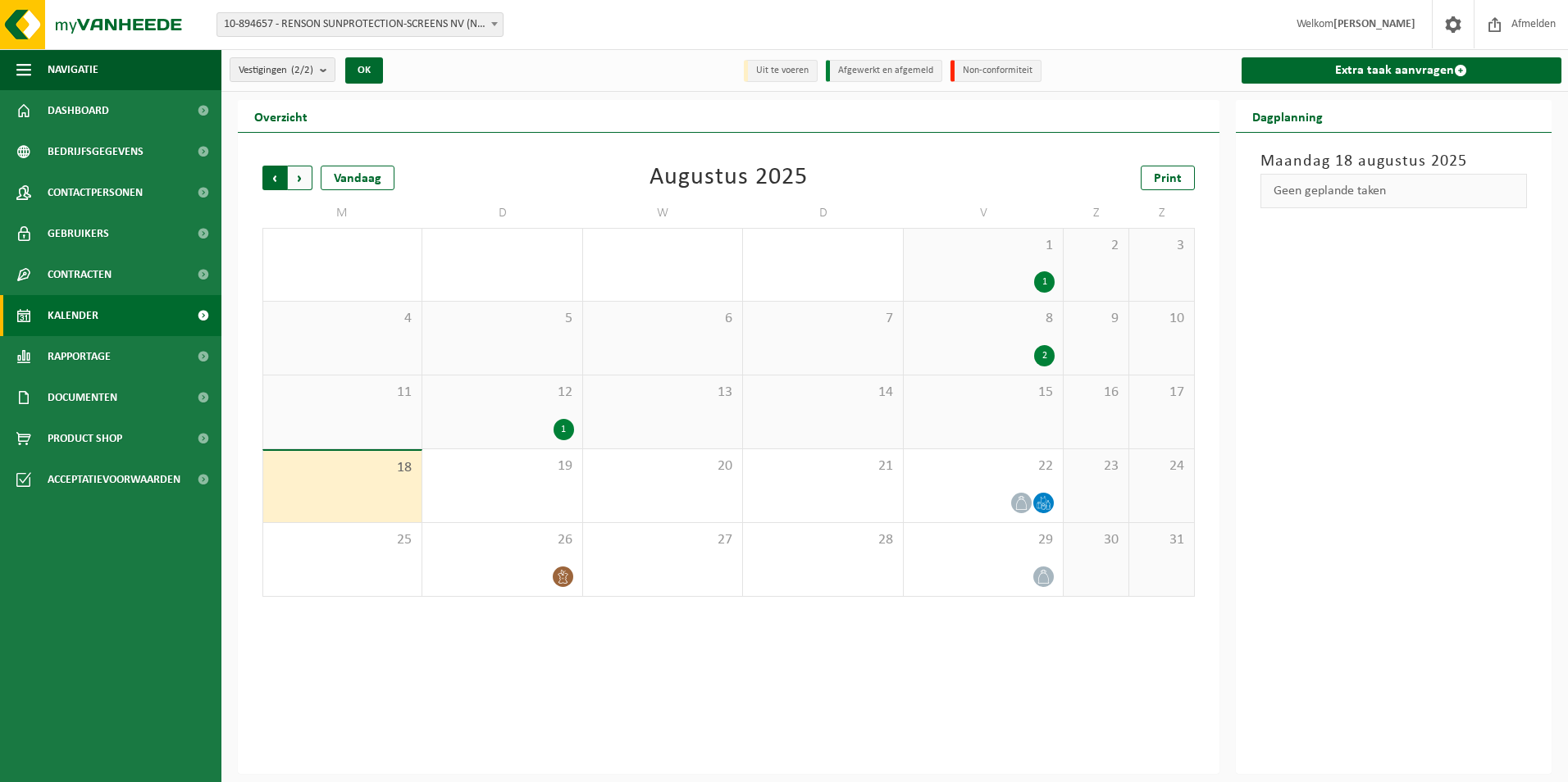
click at [301, 178] on span "Volgende" at bounding box center [301, 178] width 25 height 25
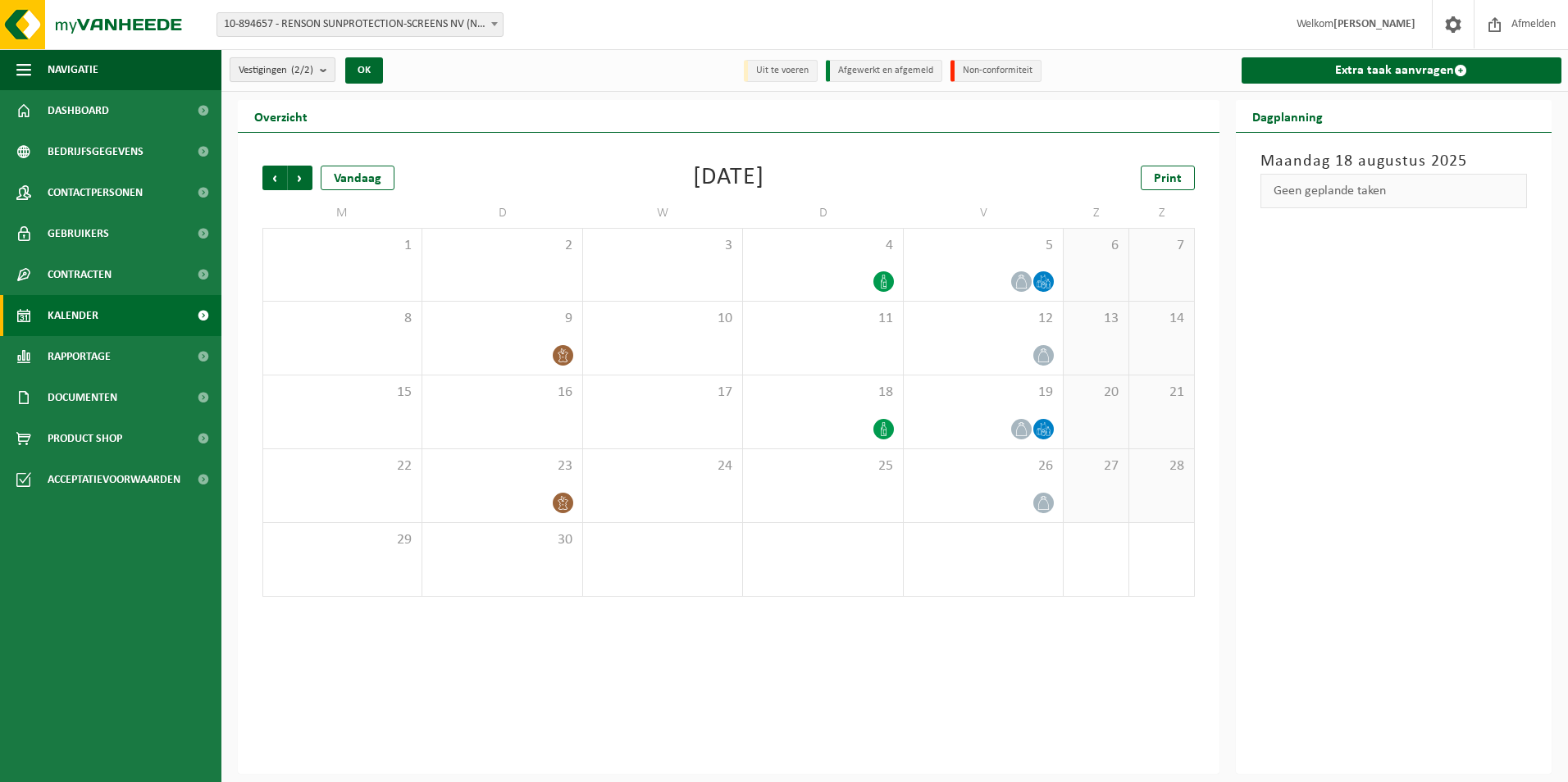
click at [313, 65] on count "(2/2)" at bounding box center [302, 70] width 22 height 11
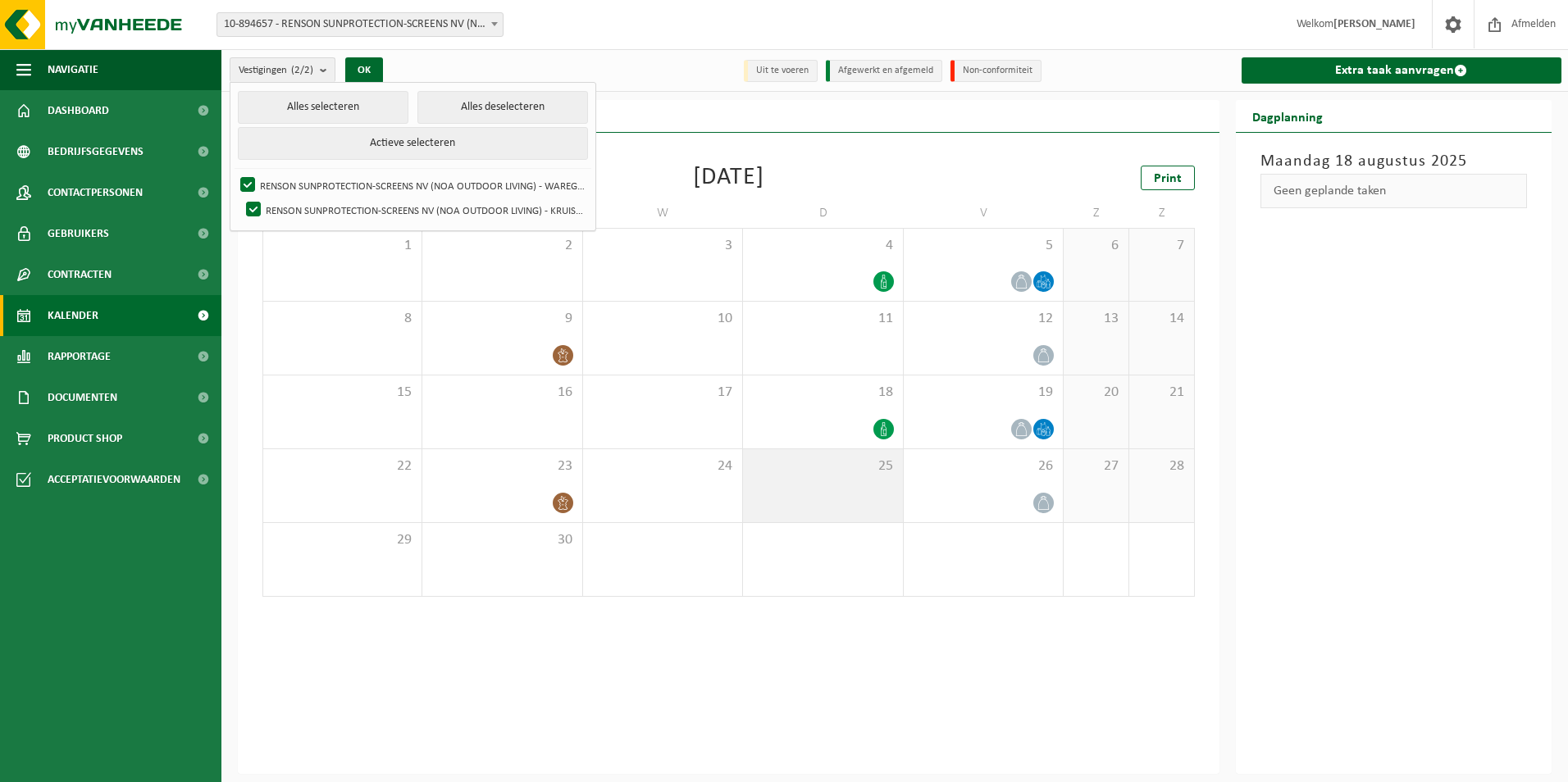
click at [767, 482] on div "25" at bounding box center [823, 486] width 159 height 73
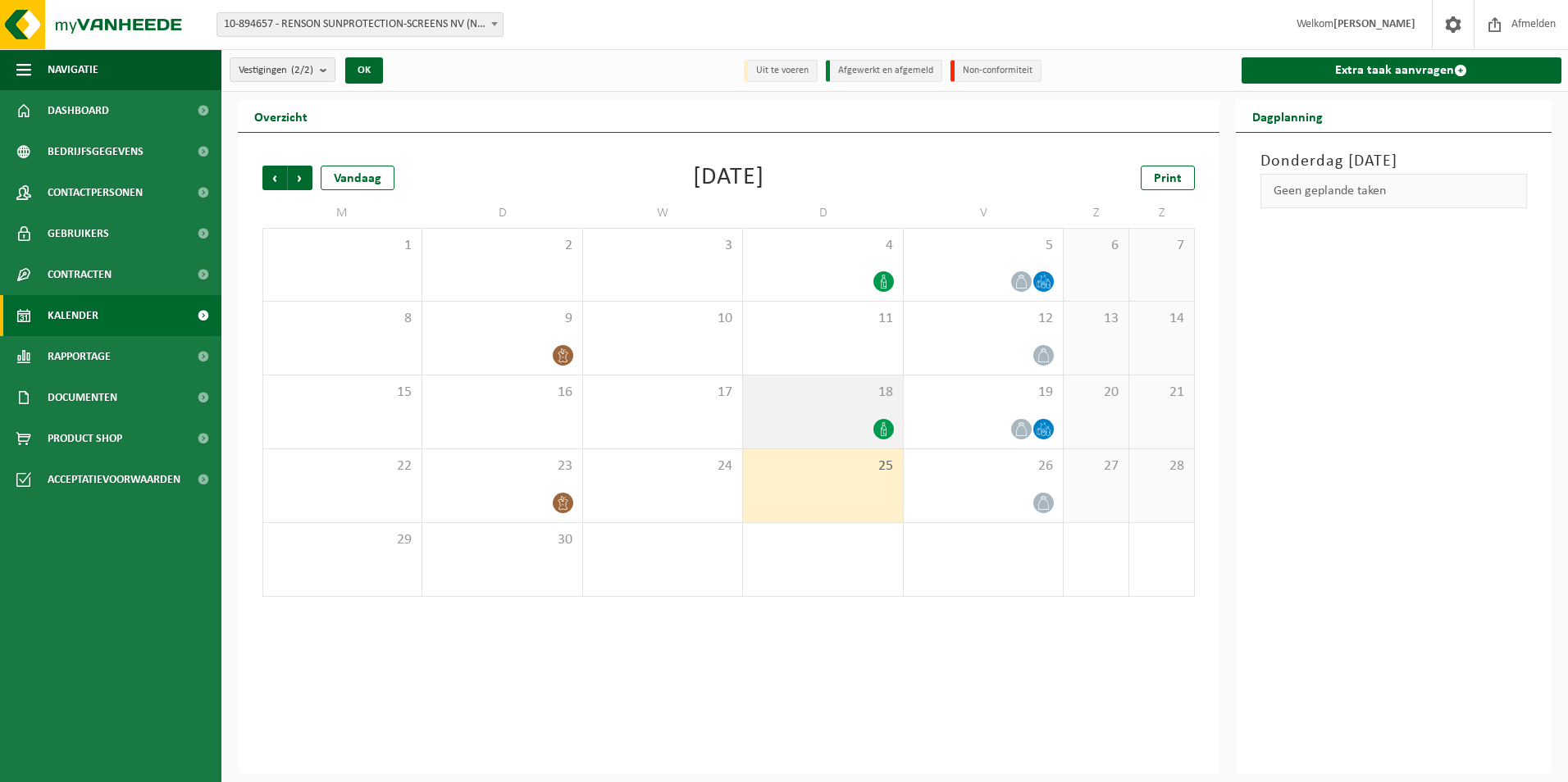
click at [869, 415] on div "18" at bounding box center [823, 412] width 159 height 73
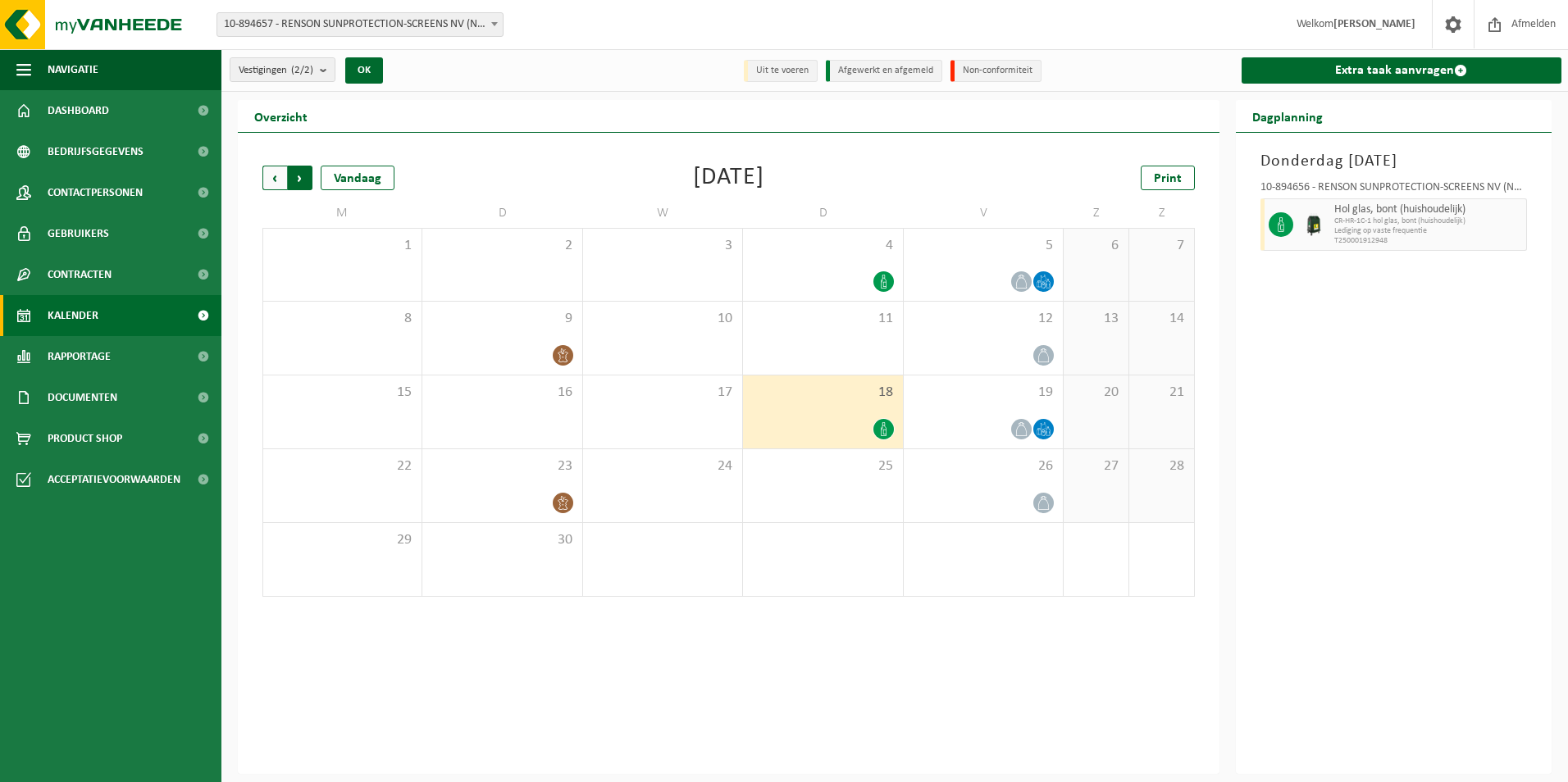
click at [277, 178] on span "Vorige" at bounding box center [275, 178] width 25 height 25
